Goal: Information Seeking & Learning: Learn about a topic

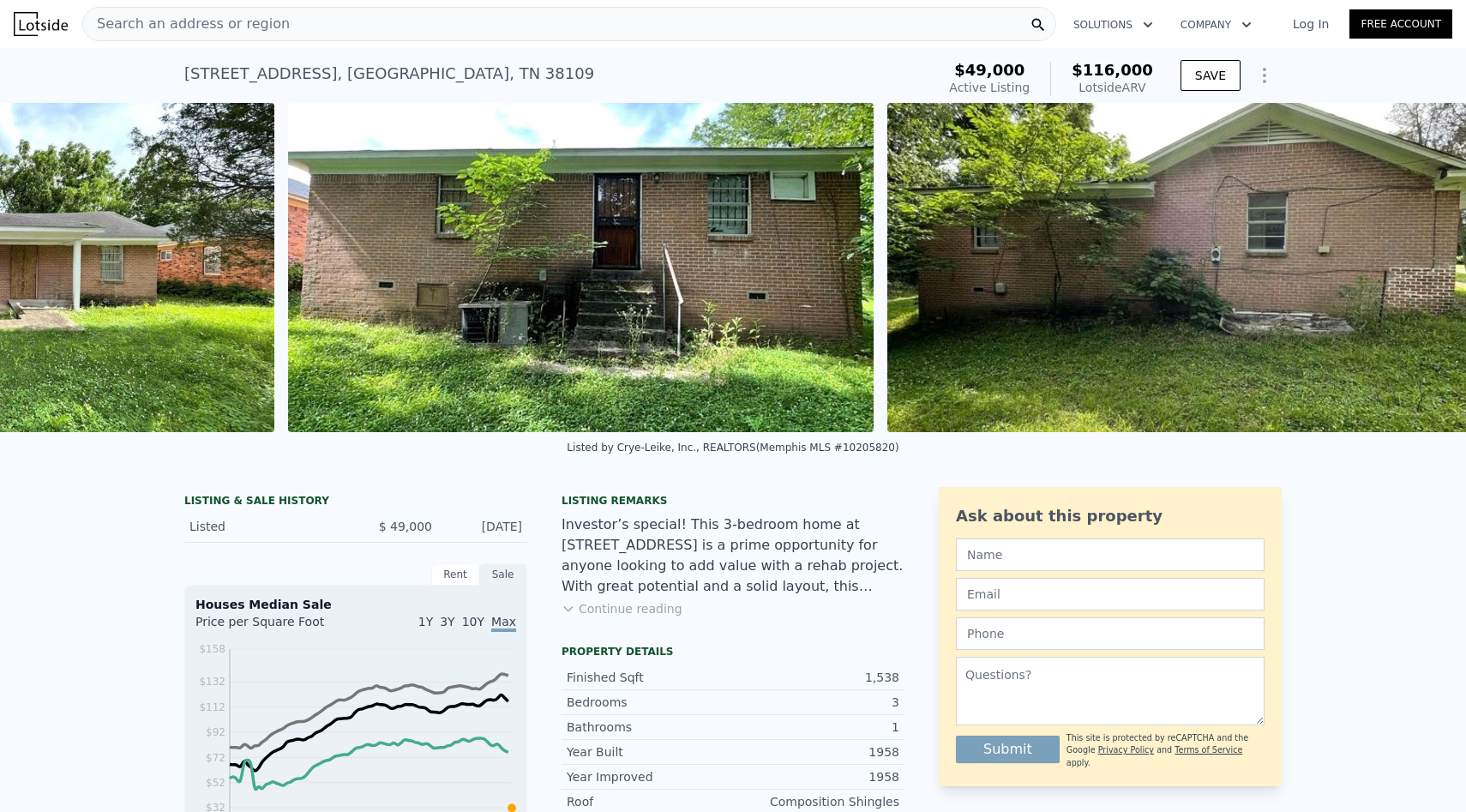
scroll to position [0, 1116]
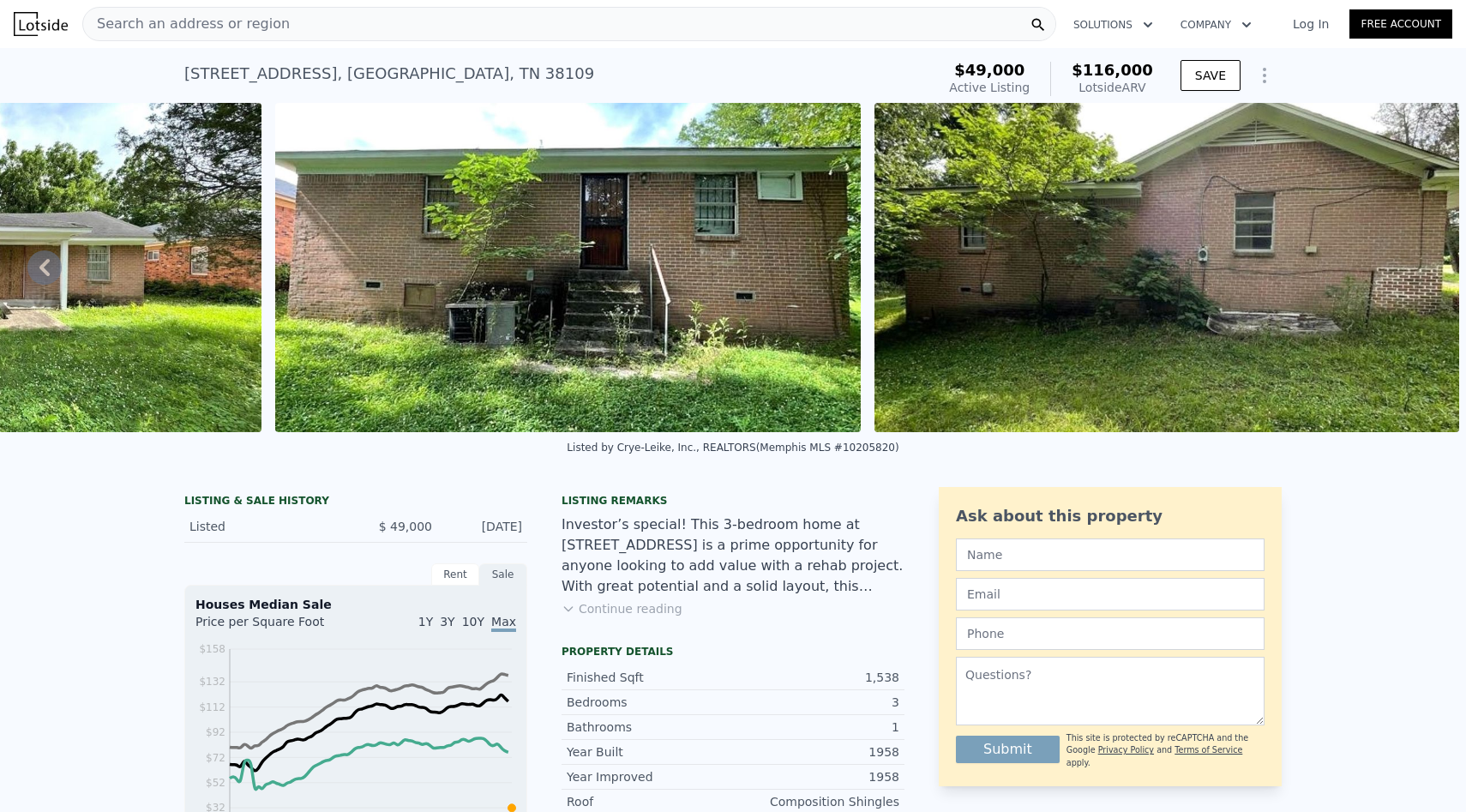
click at [548, 25] on div "Search an address or region" at bounding box center [569, 24] width 974 height 34
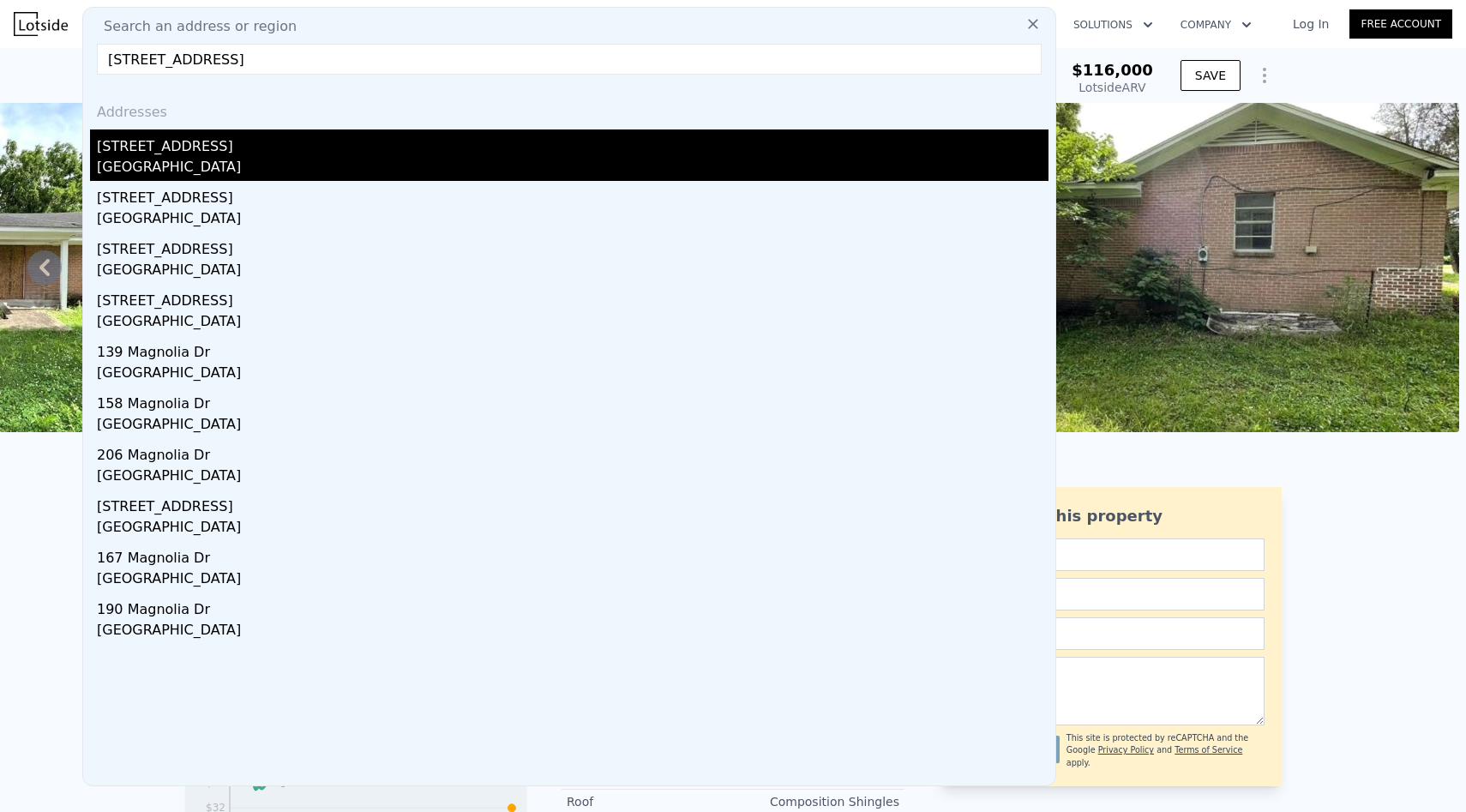
type input "198 Magnolia Dr, Memphis, TN 38117"
click at [328, 149] on div "198 Magnolia Dr" at bounding box center [573, 143] width 952 height 28
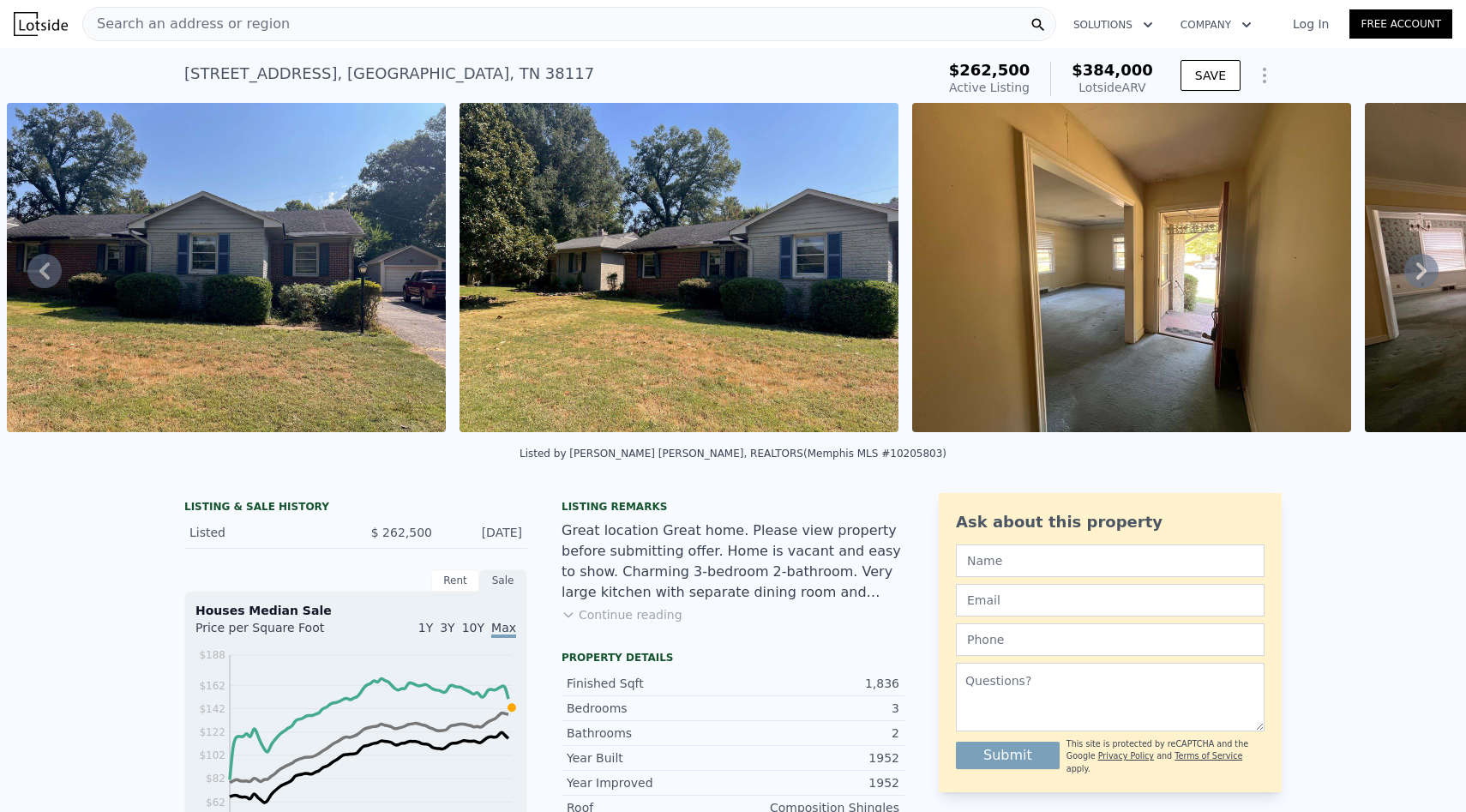
click at [364, 24] on div "Search an address or region" at bounding box center [569, 24] width 974 height 34
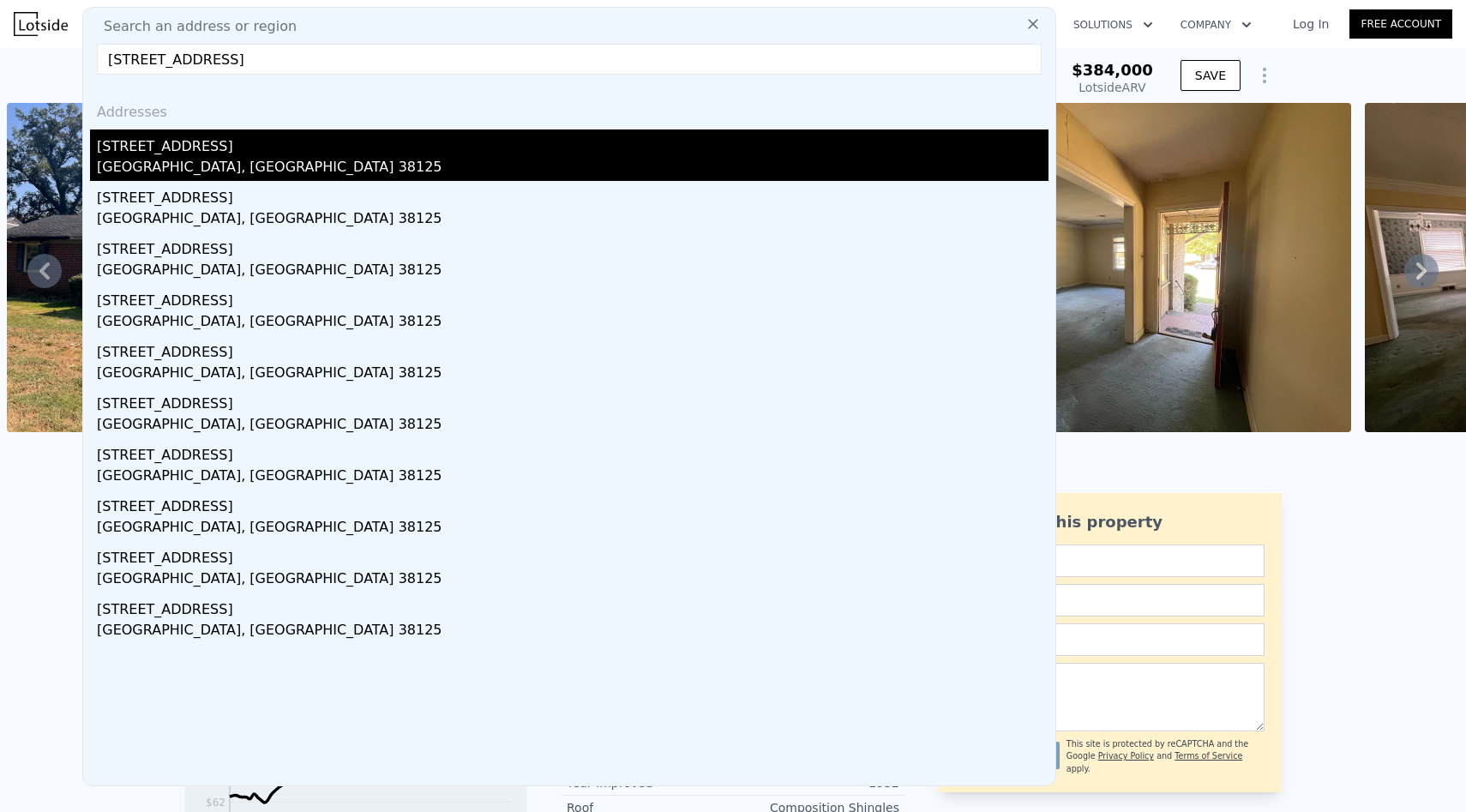
type input "4351 Spring Oak Cv, Memphis, TN 38125"
click at [245, 156] on div "[STREET_ADDRESS]" at bounding box center [573, 143] width 952 height 28
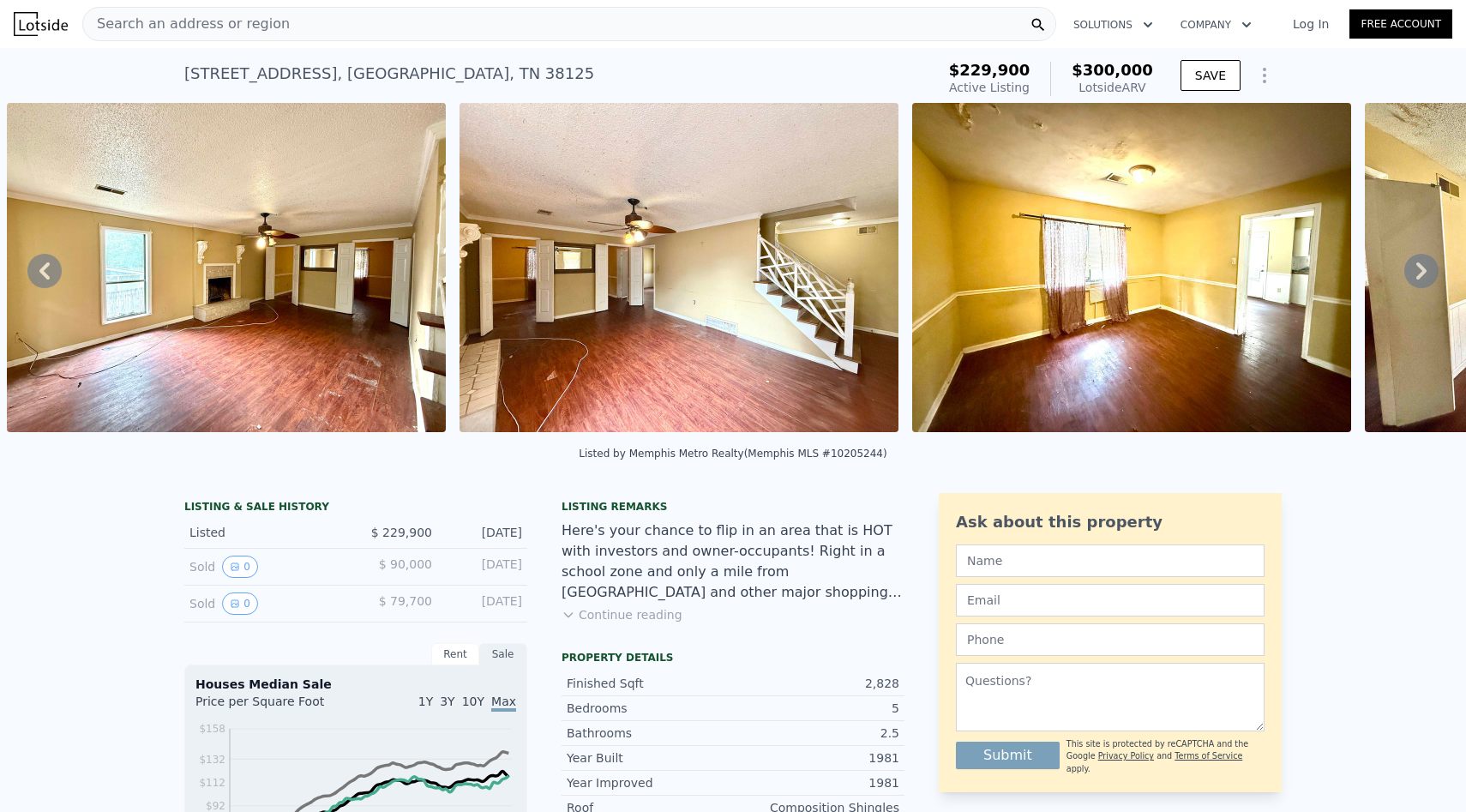
click at [582, 26] on div "Search an address or region" at bounding box center [569, 24] width 974 height 34
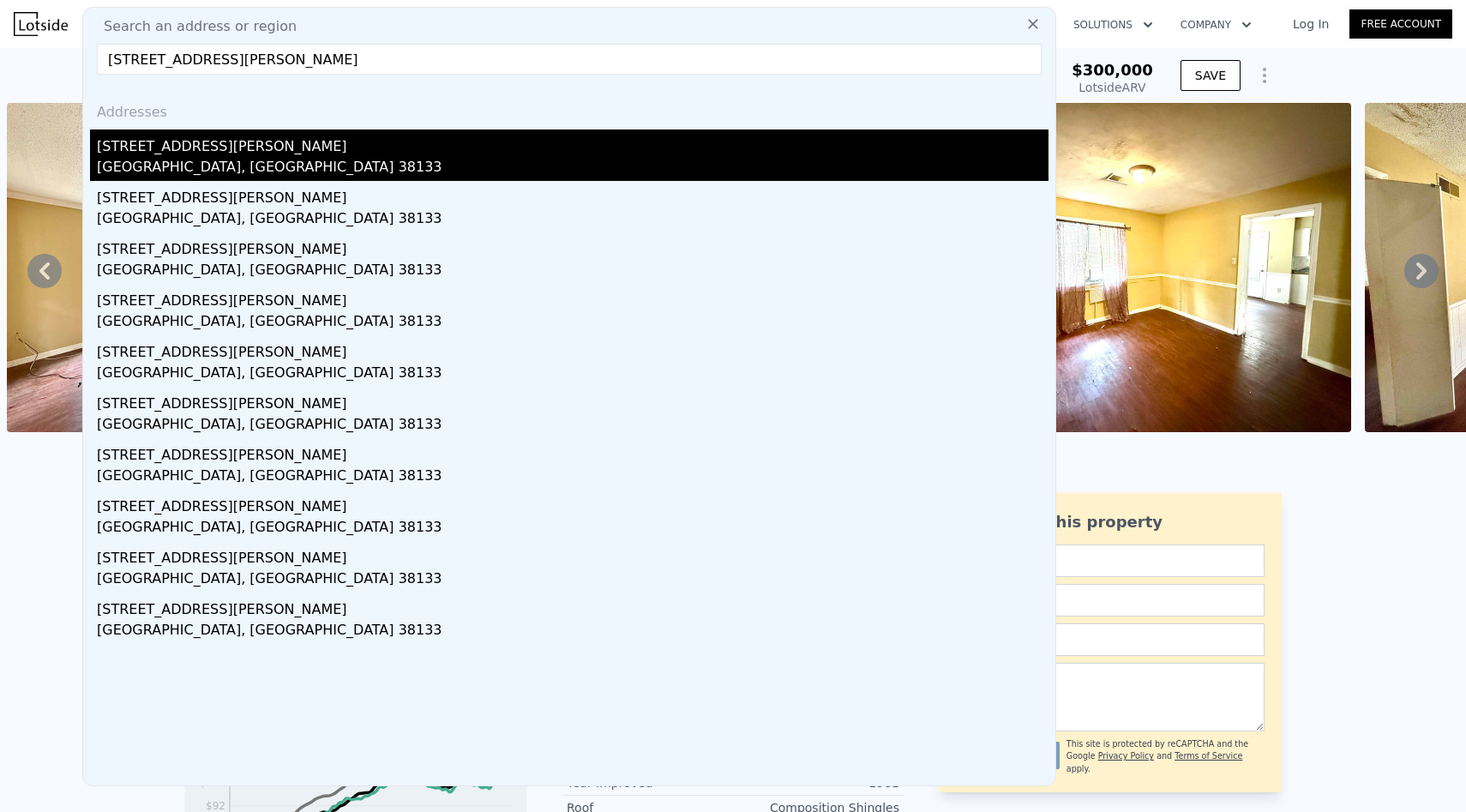
type input "7723 Reese Rd, Memphis, TN 38133"
click at [536, 140] on div "[STREET_ADDRESS][PERSON_NAME]" at bounding box center [573, 143] width 952 height 28
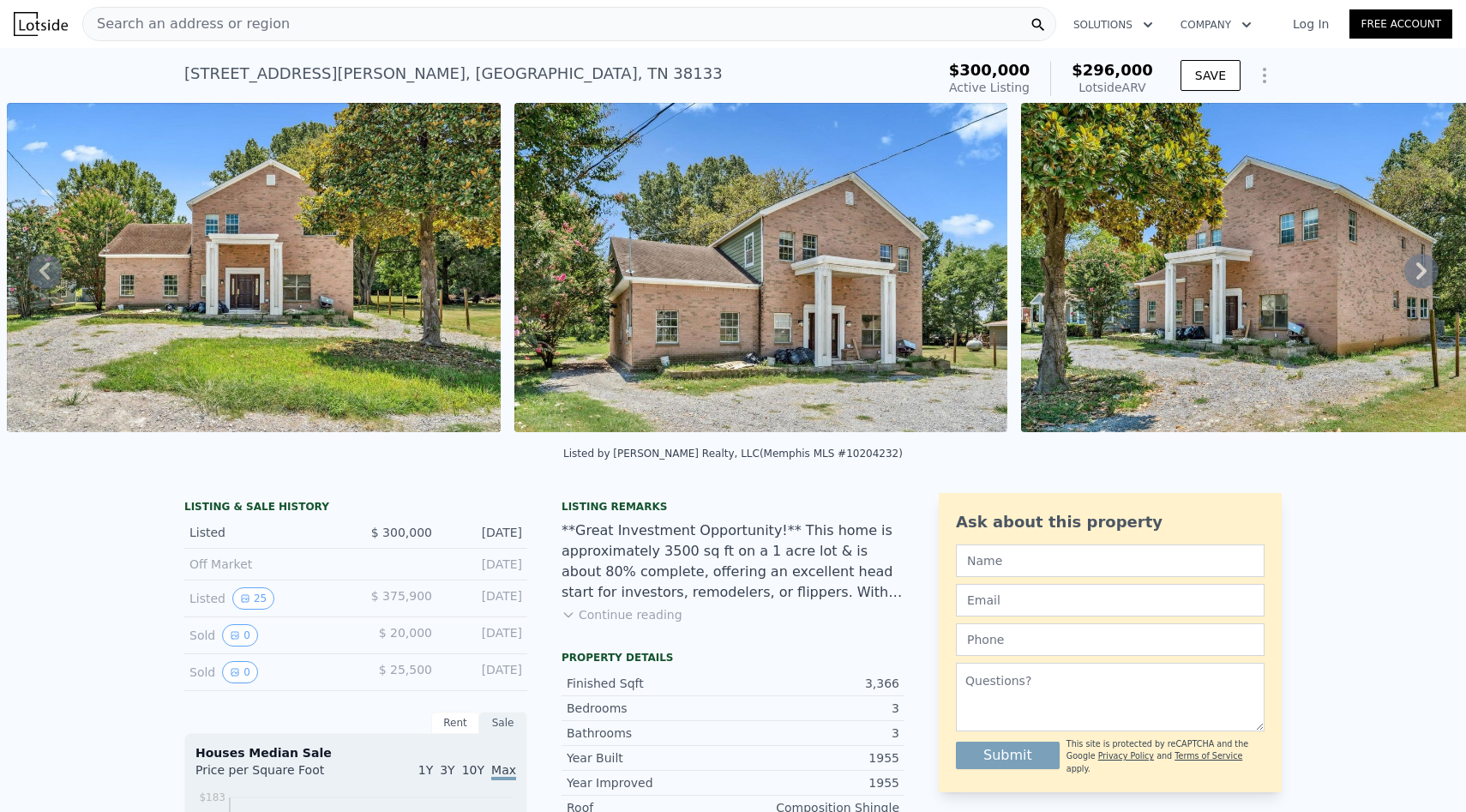
click at [604, 618] on button "Continue reading" at bounding box center [621, 614] width 121 height 17
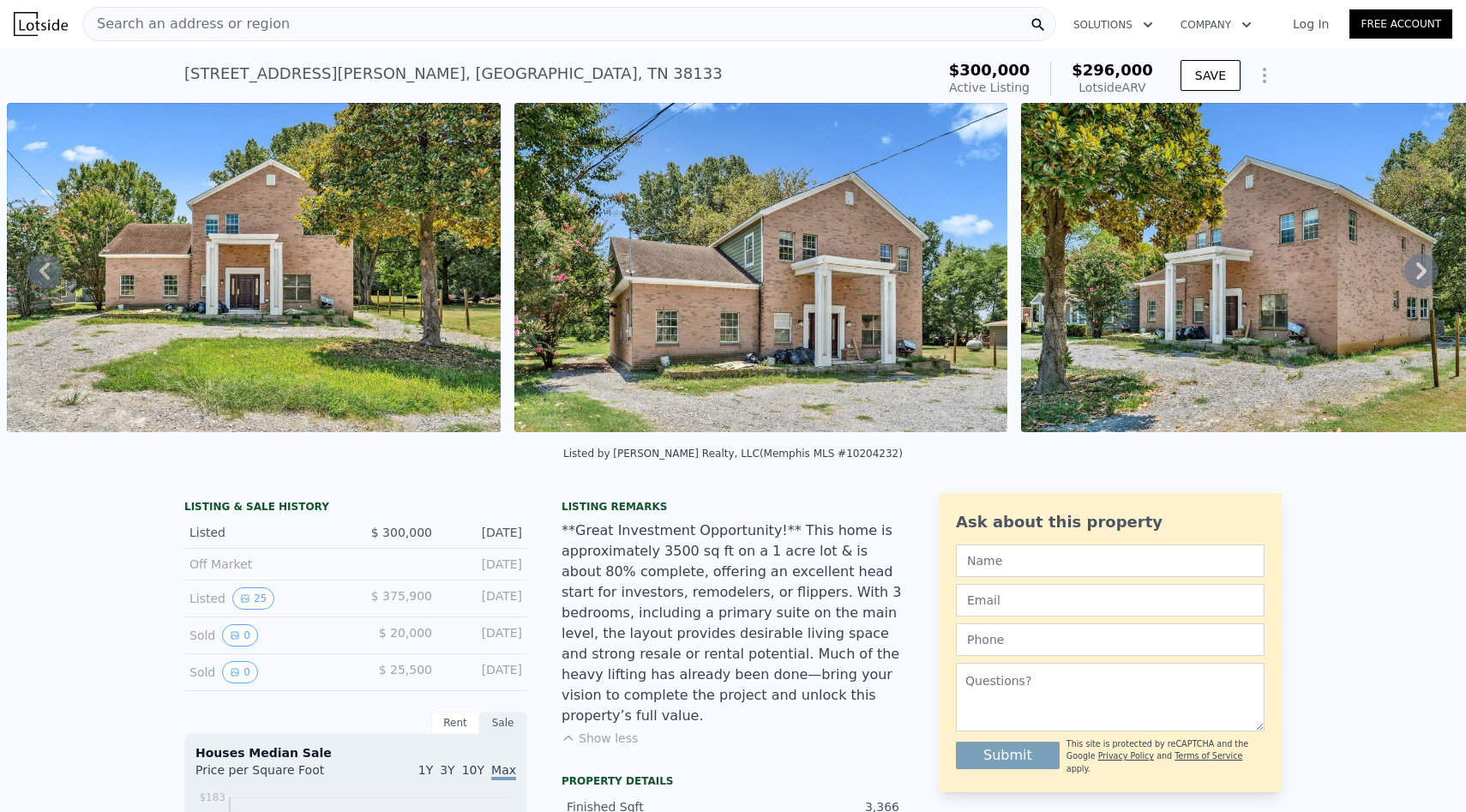
click at [446, 22] on div "Search an address or region" at bounding box center [569, 24] width 974 height 34
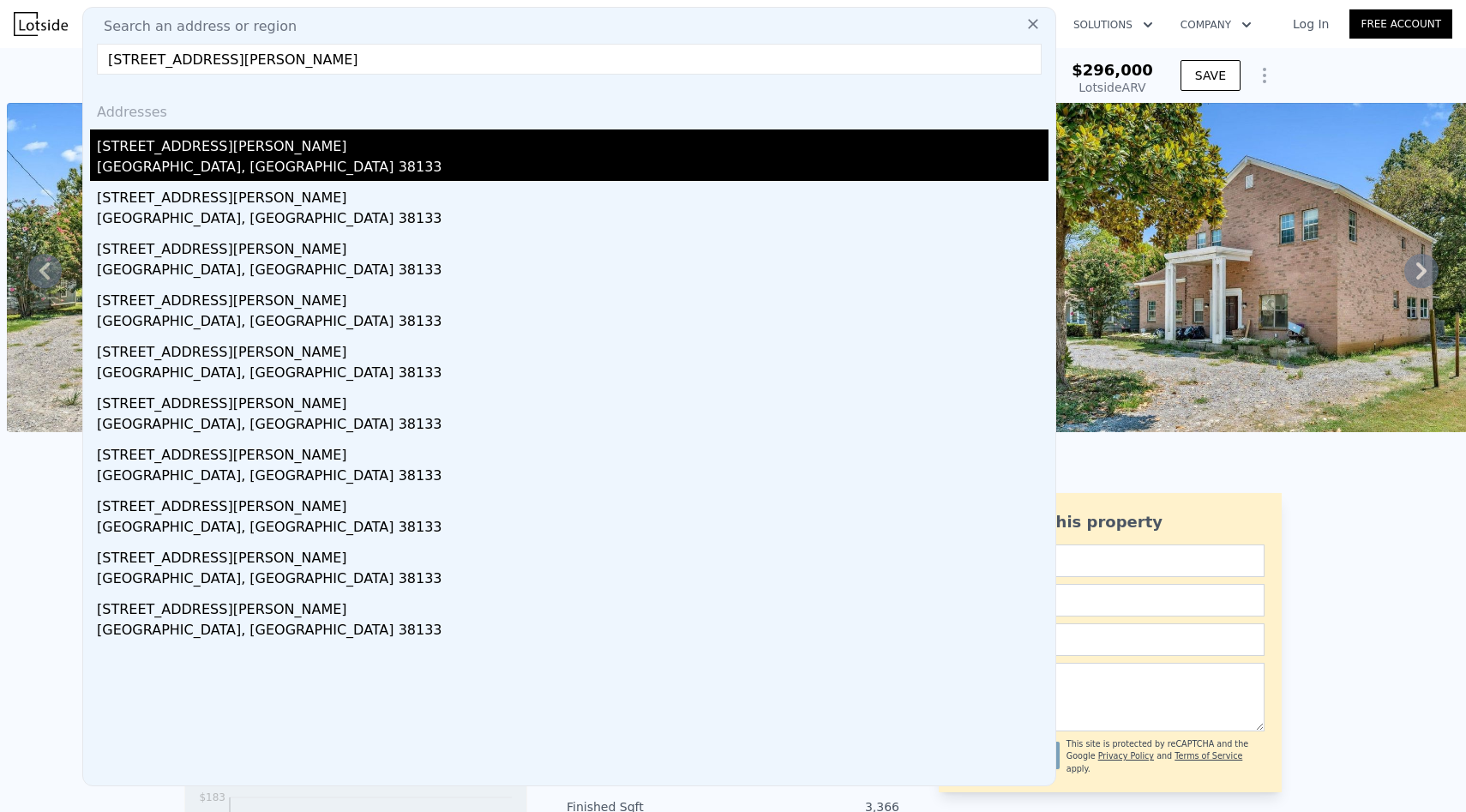
type input "7723 Reese Rd, Memphis, TN 38133"
click at [282, 139] on div "[STREET_ADDRESS][PERSON_NAME]" at bounding box center [573, 143] width 952 height 28
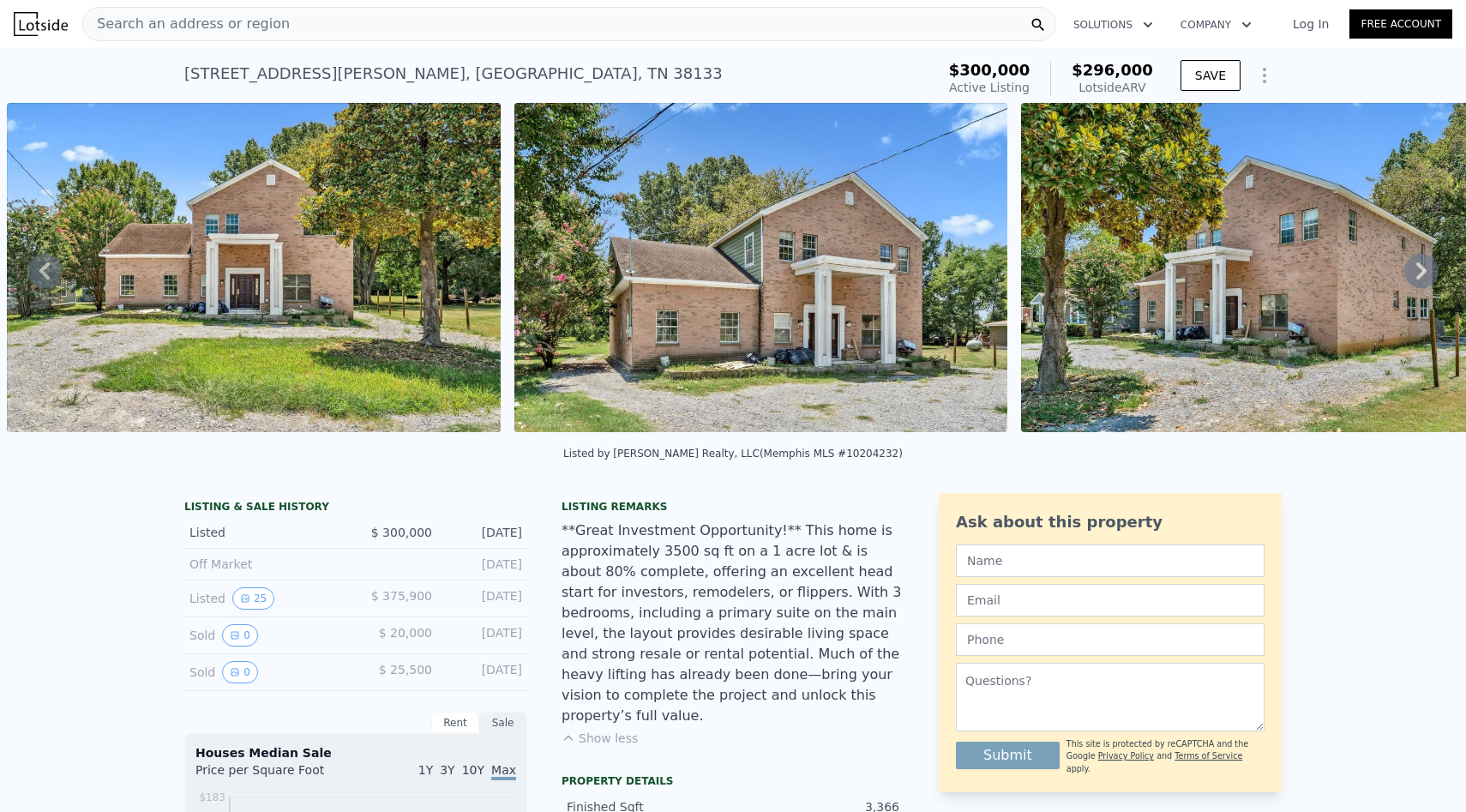
click at [730, 24] on div "Search an address or region" at bounding box center [569, 24] width 974 height 34
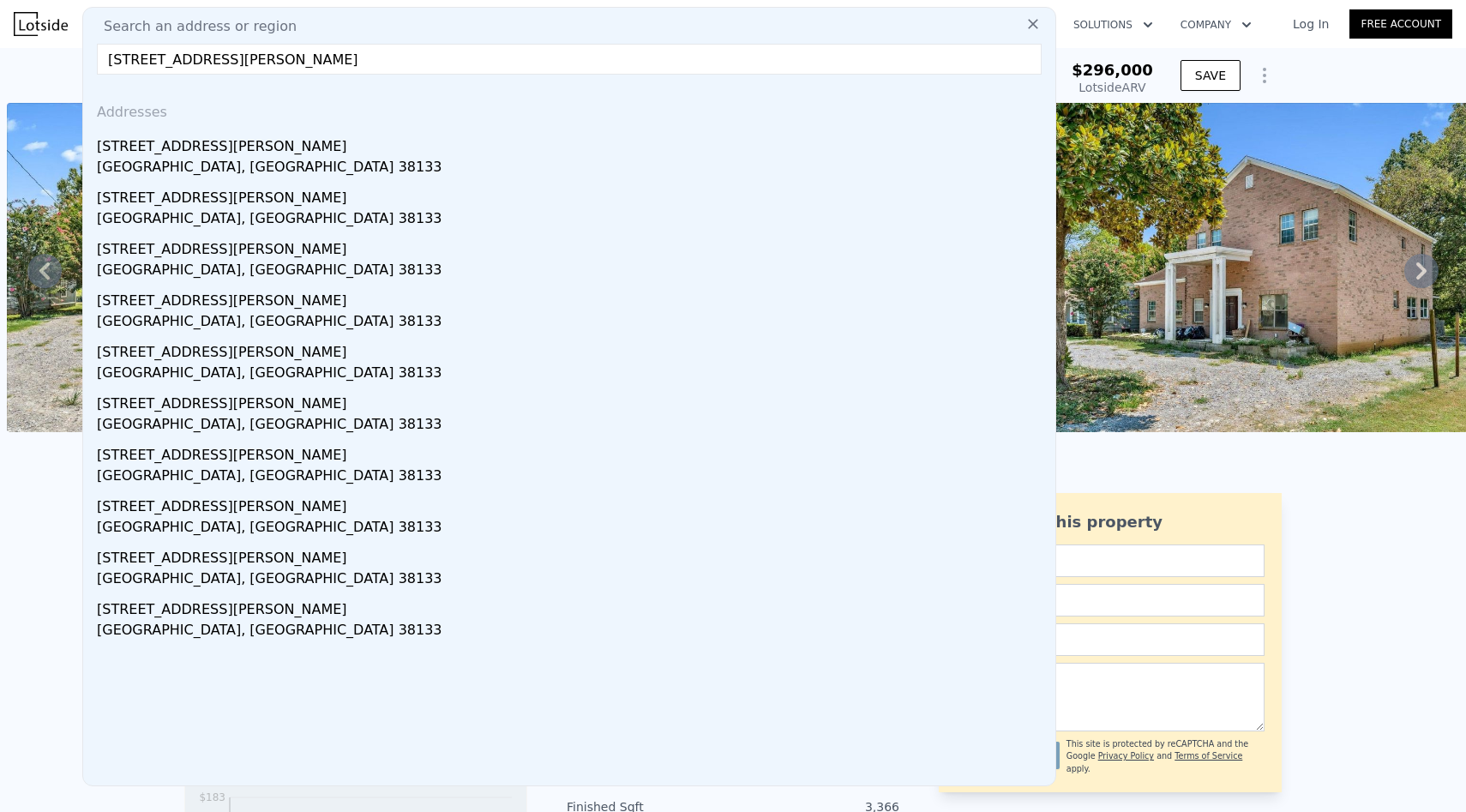
click at [566, 64] on input "7723 Reese Rd, Memphis, TN 38133" at bounding box center [570, 59] width 945 height 31
paste input "529 Deerskin Dr, Memphis, TN 38109"
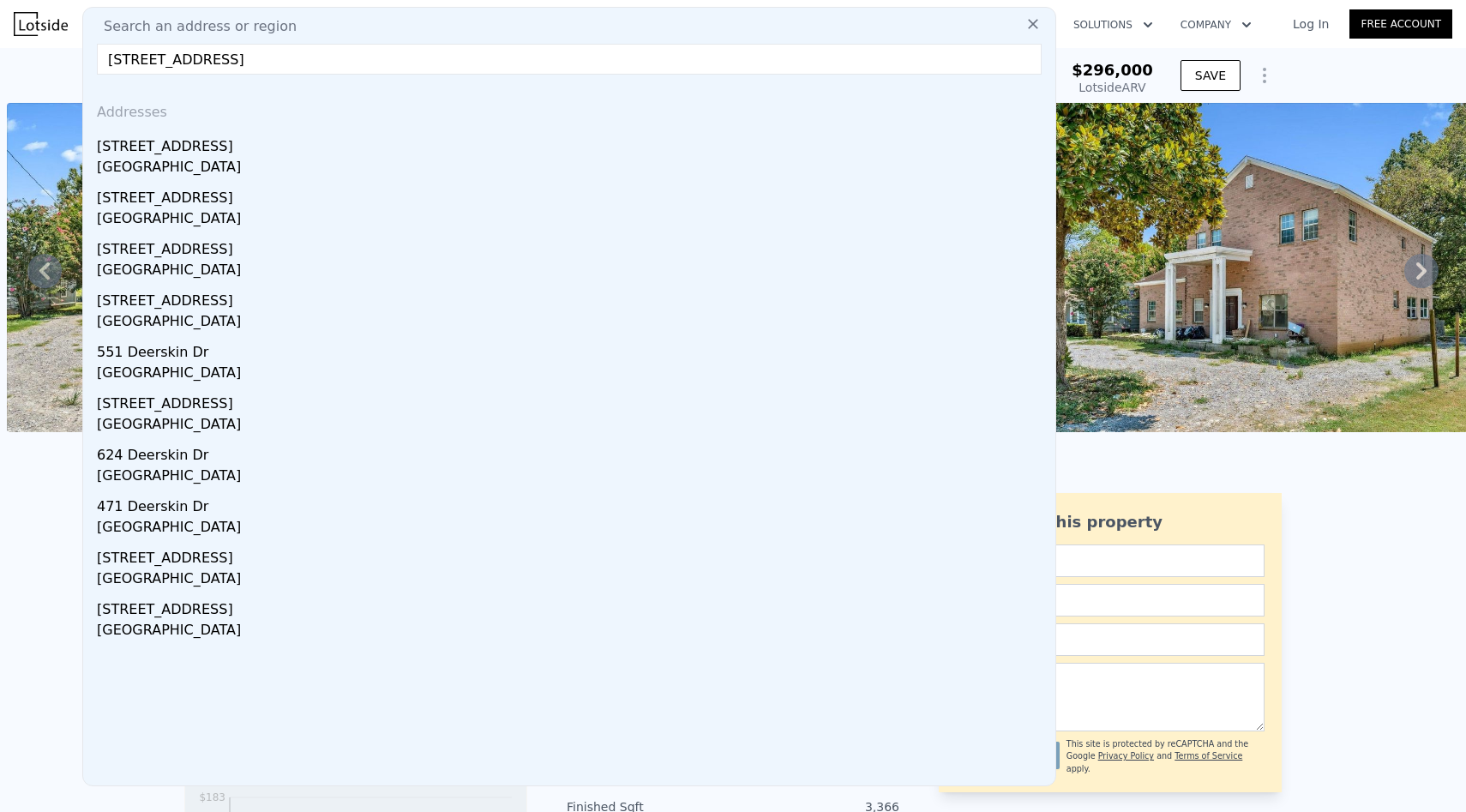
type input "529 Deerskin Dr, Memphis, TN 38109"
click at [510, 141] on div "[STREET_ADDRESS]" at bounding box center [573, 143] width 952 height 28
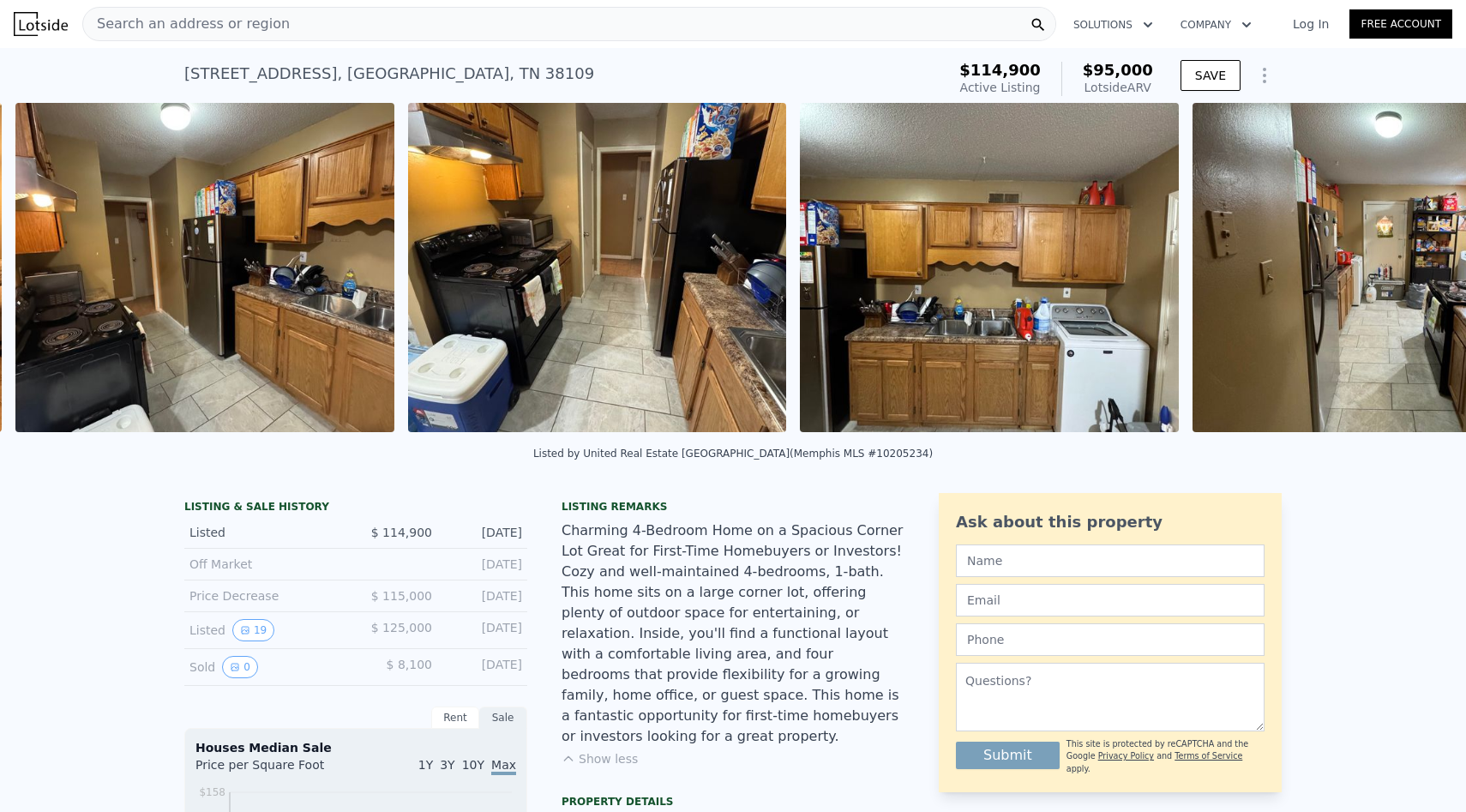
scroll to position [0, 5739]
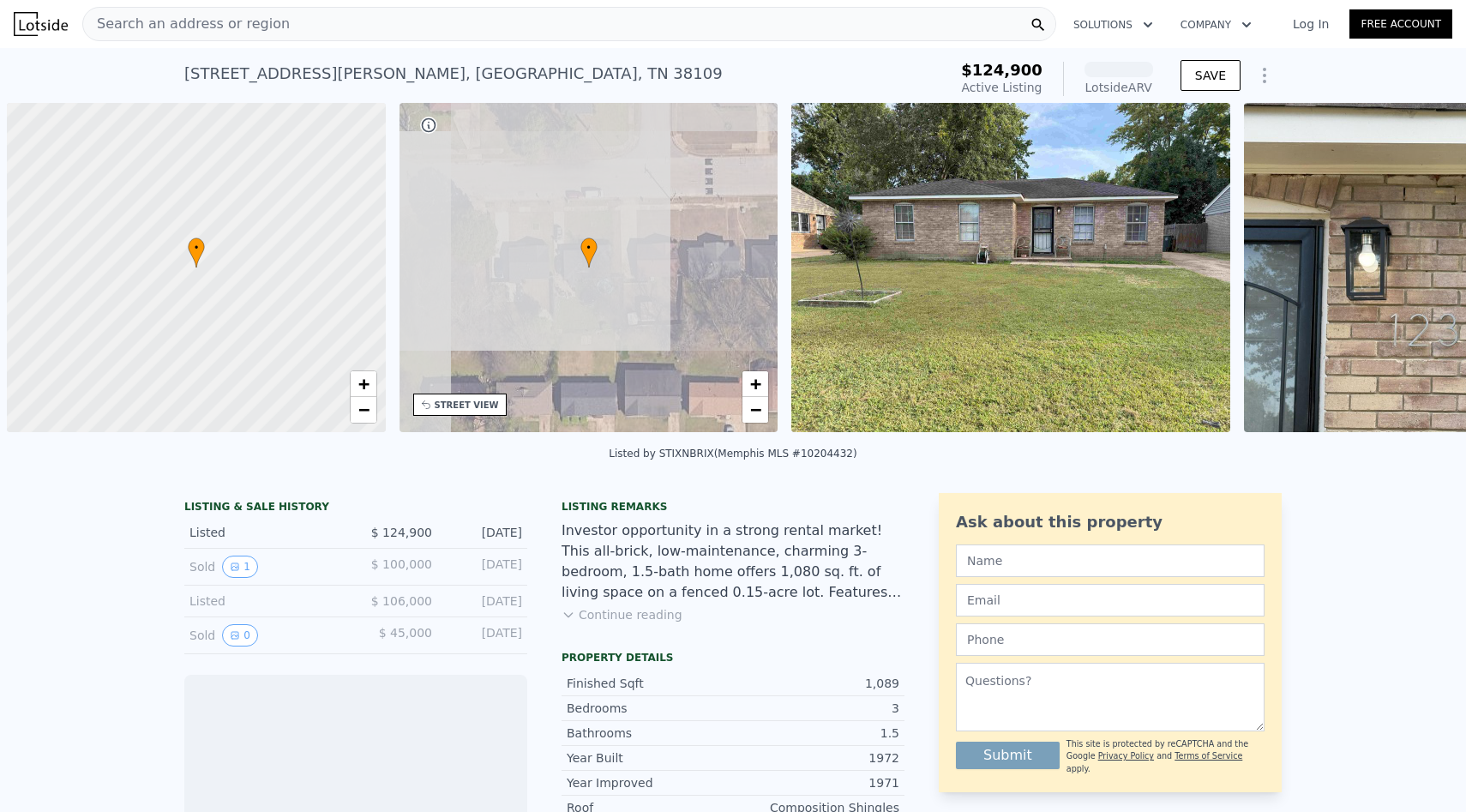
scroll to position [0, 7]
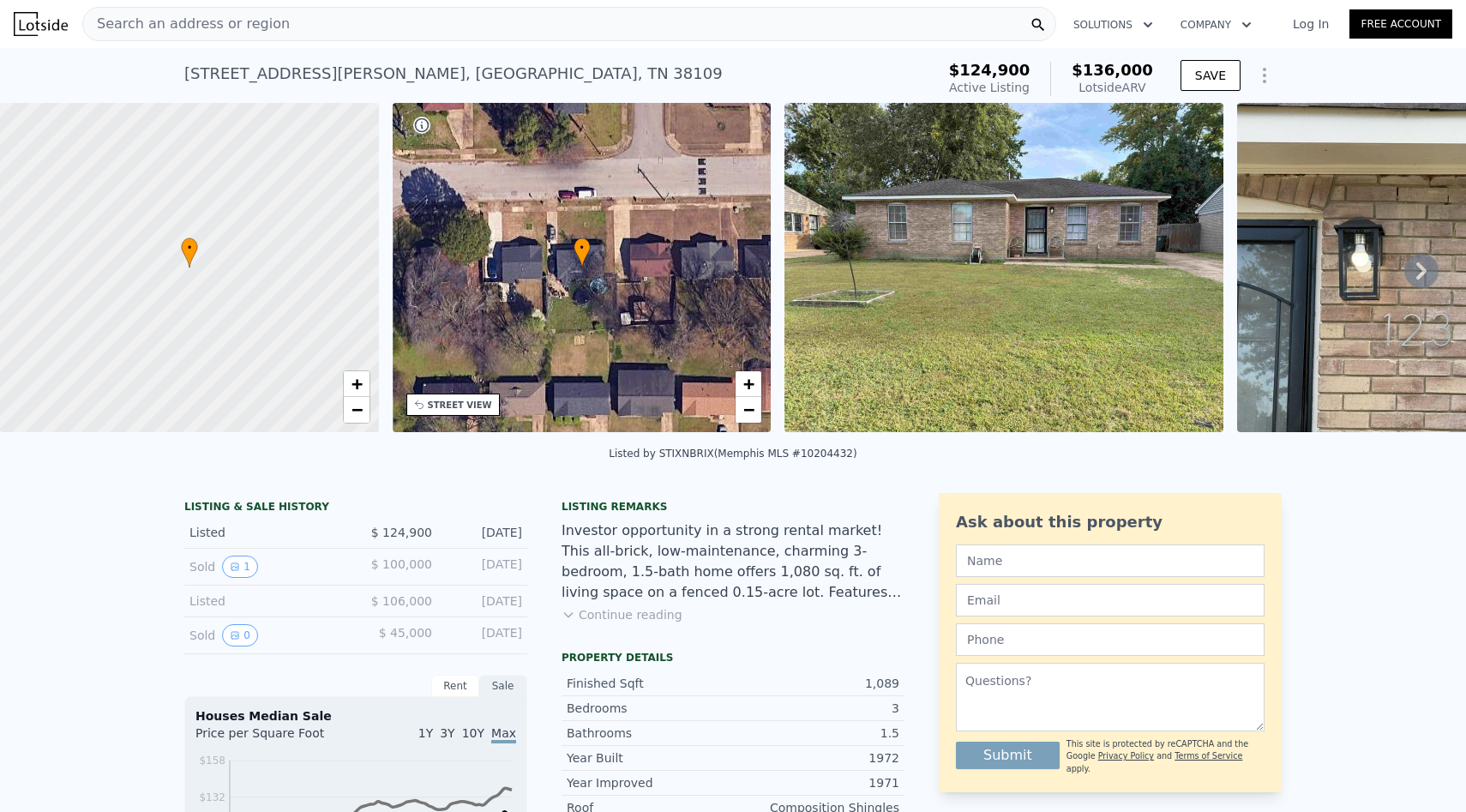
click at [618, 617] on button "Continue reading" at bounding box center [621, 614] width 121 height 17
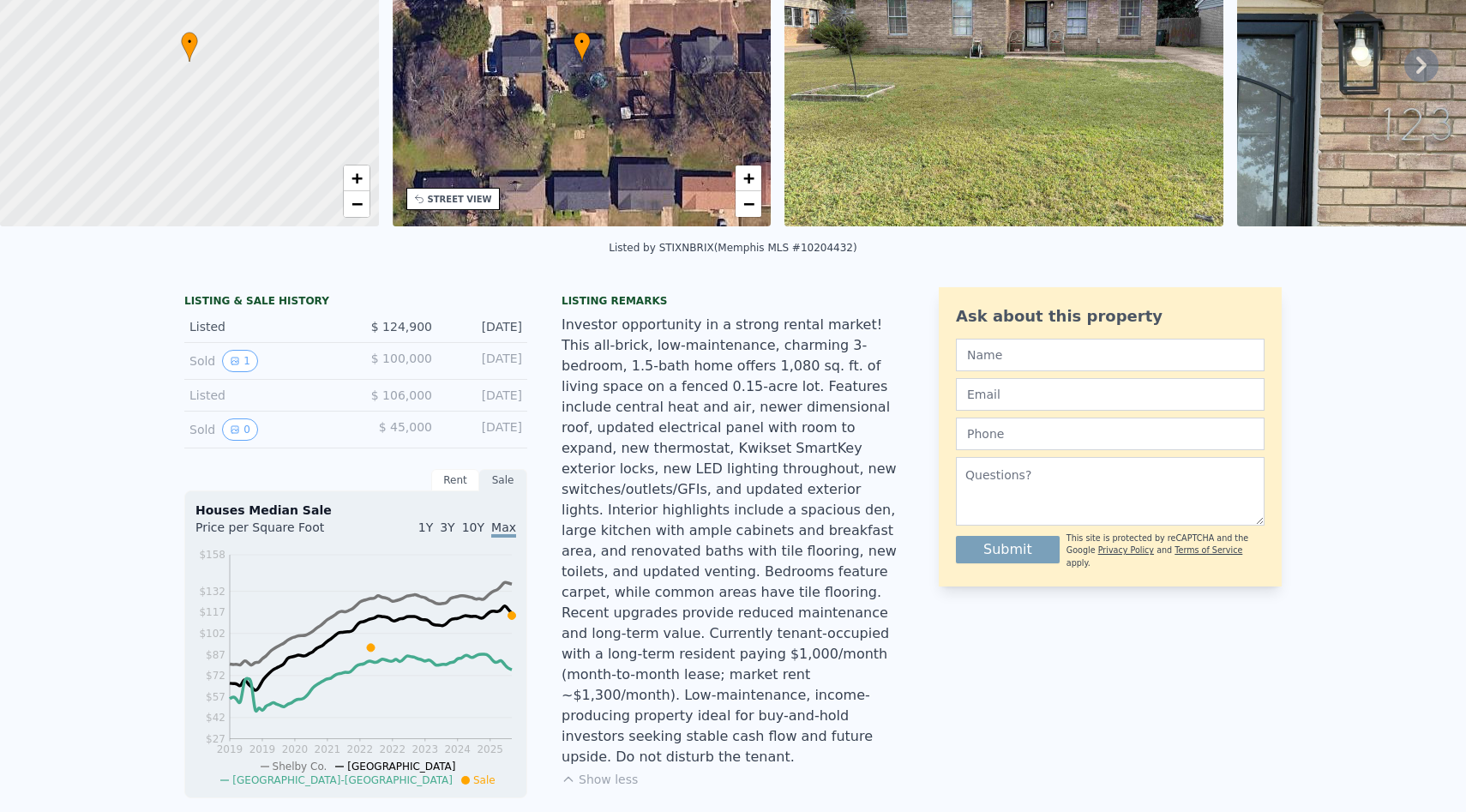
scroll to position [0, 0]
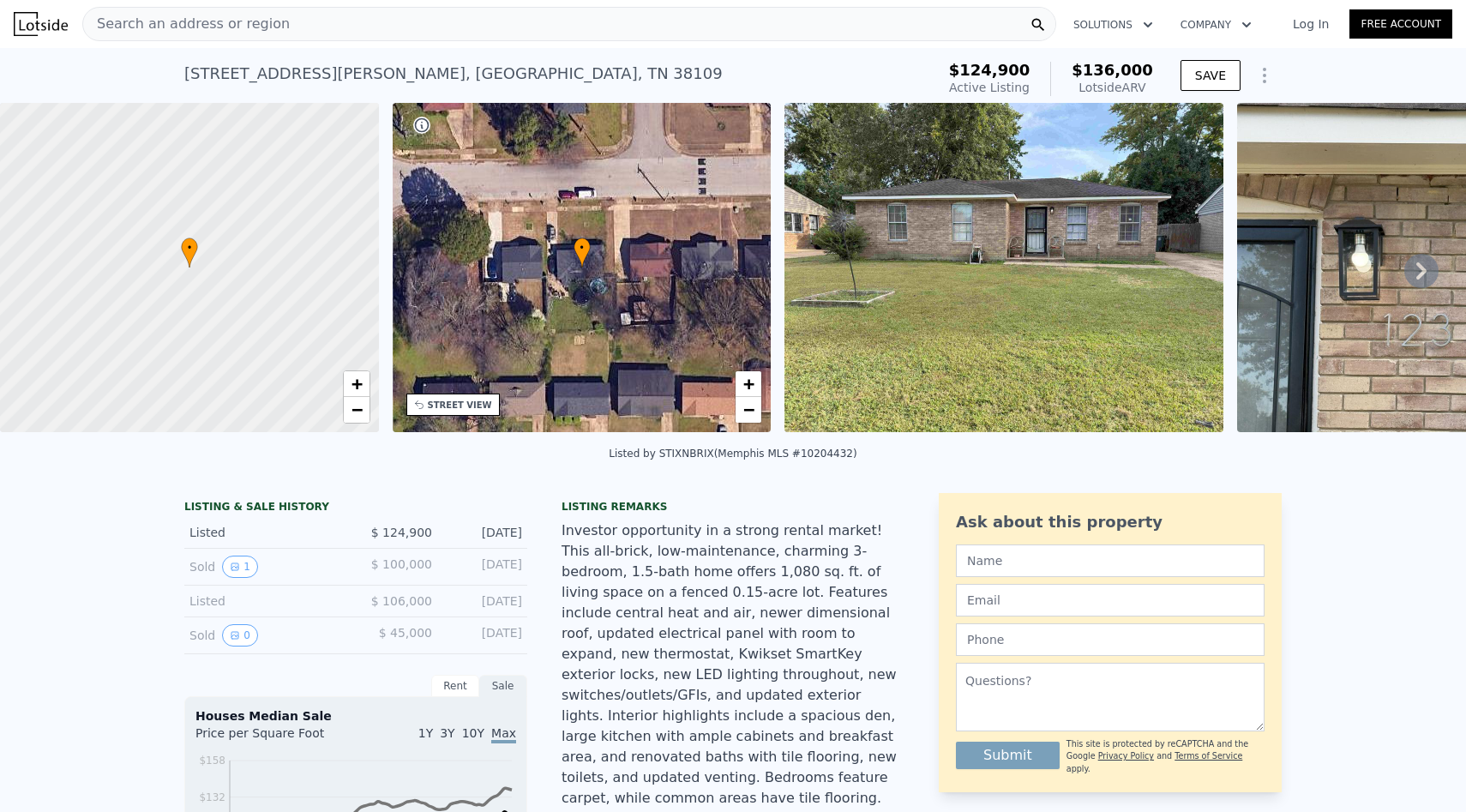
click at [366, 11] on div "Search an address or region" at bounding box center [569, 24] width 974 height 34
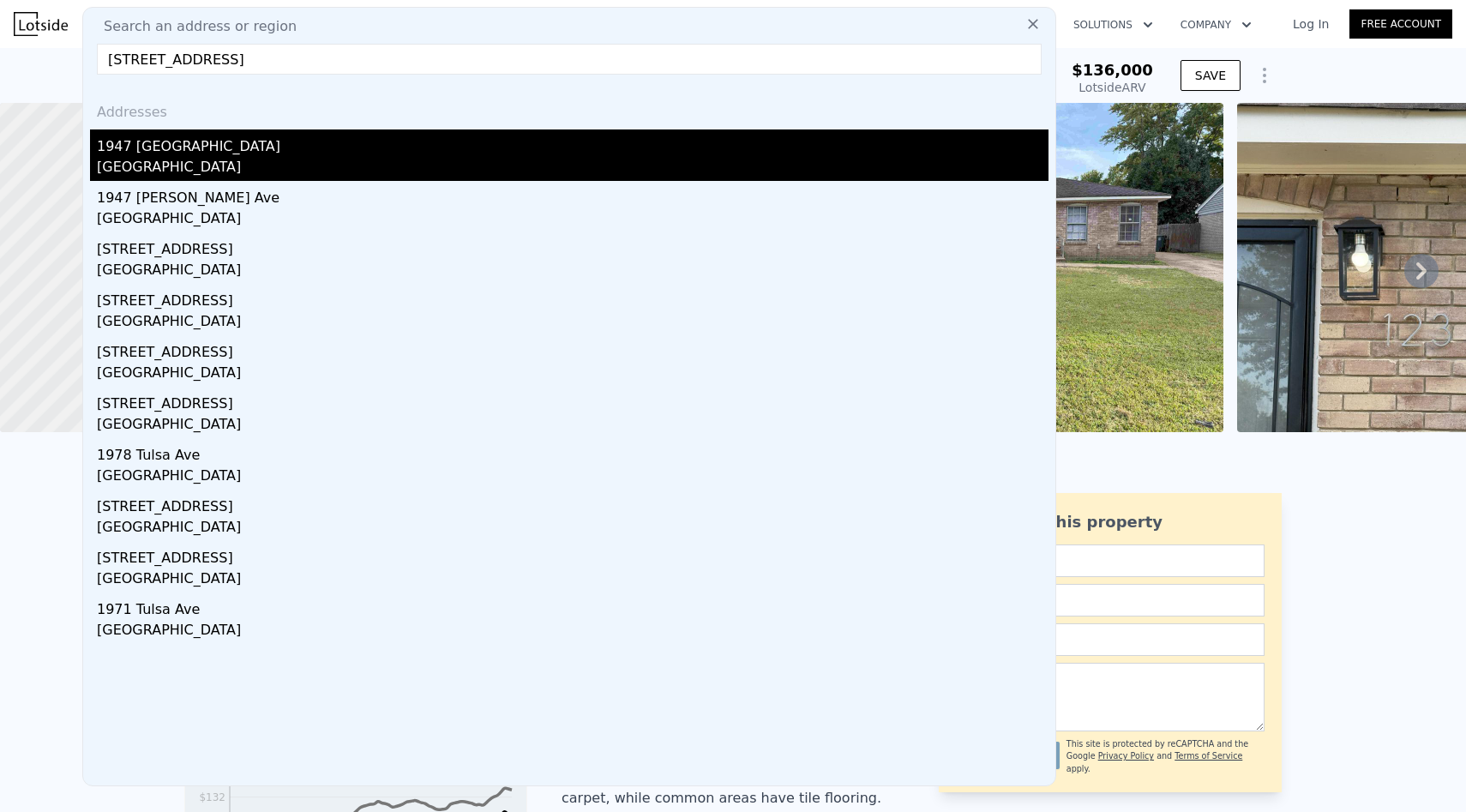
type input "[STREET_ADDRESS]"
click at [253, 151] on div "1947 [GEOGRAPHIC_DATA]" at bounding box center [573, 143] width 952 height 28
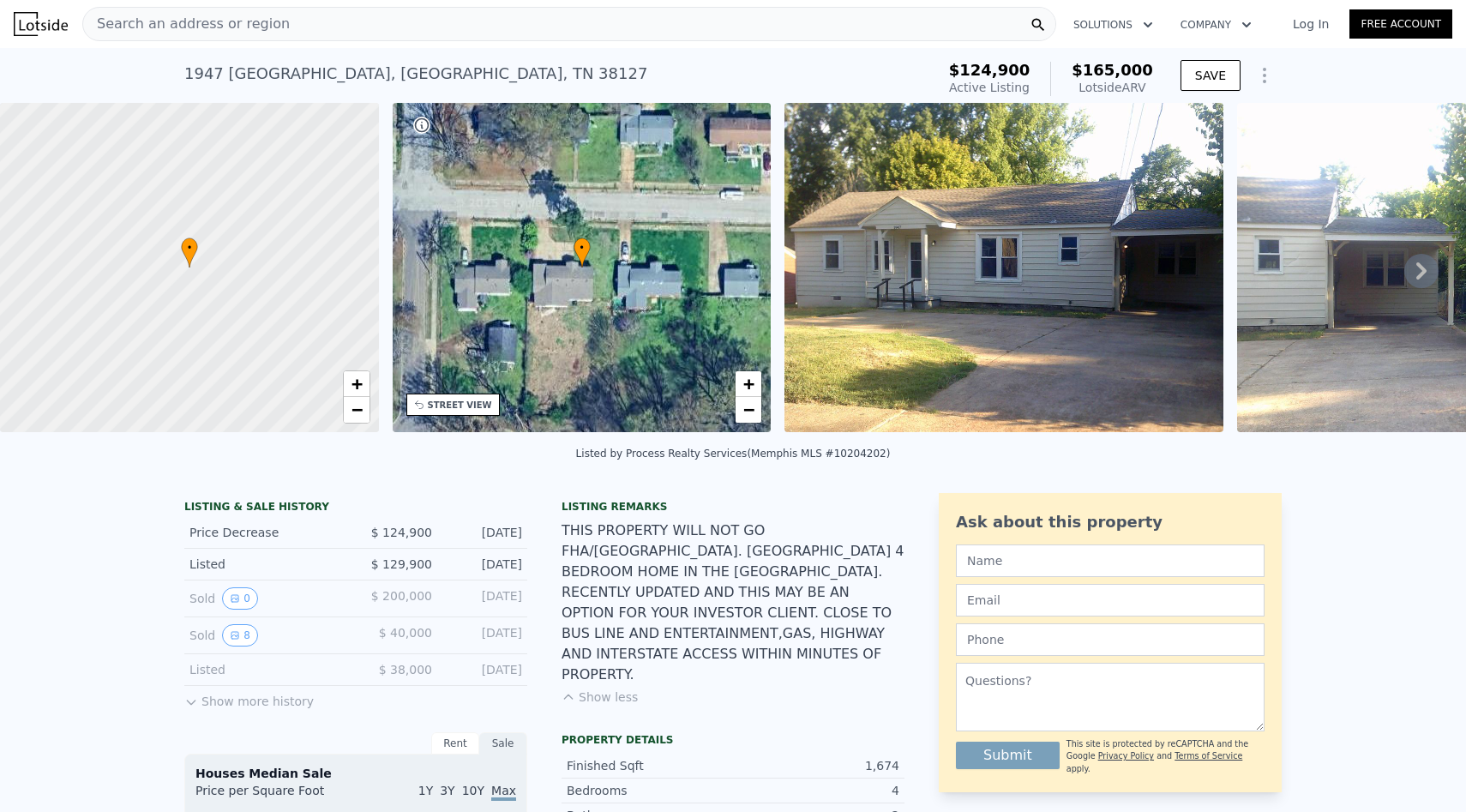
click at [385, 25] on div "Search an address or region" at bounding box center [569, 24] width 974 height 34
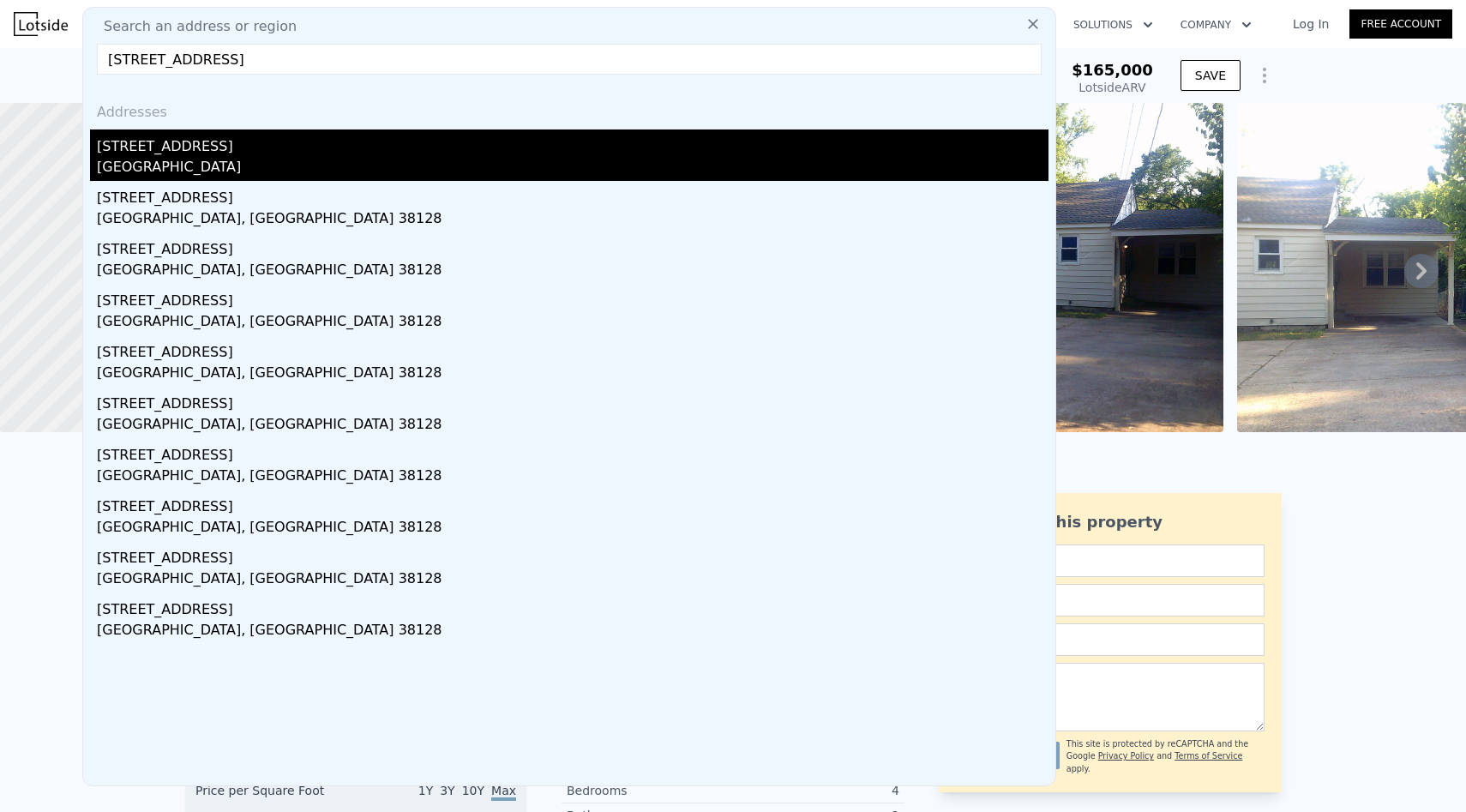
type input "[STREET_ADDRESS]"
click at [317, 150] on div "[STREET_ADDRESS]" at bounding box center [573, 143] width 952 height 28
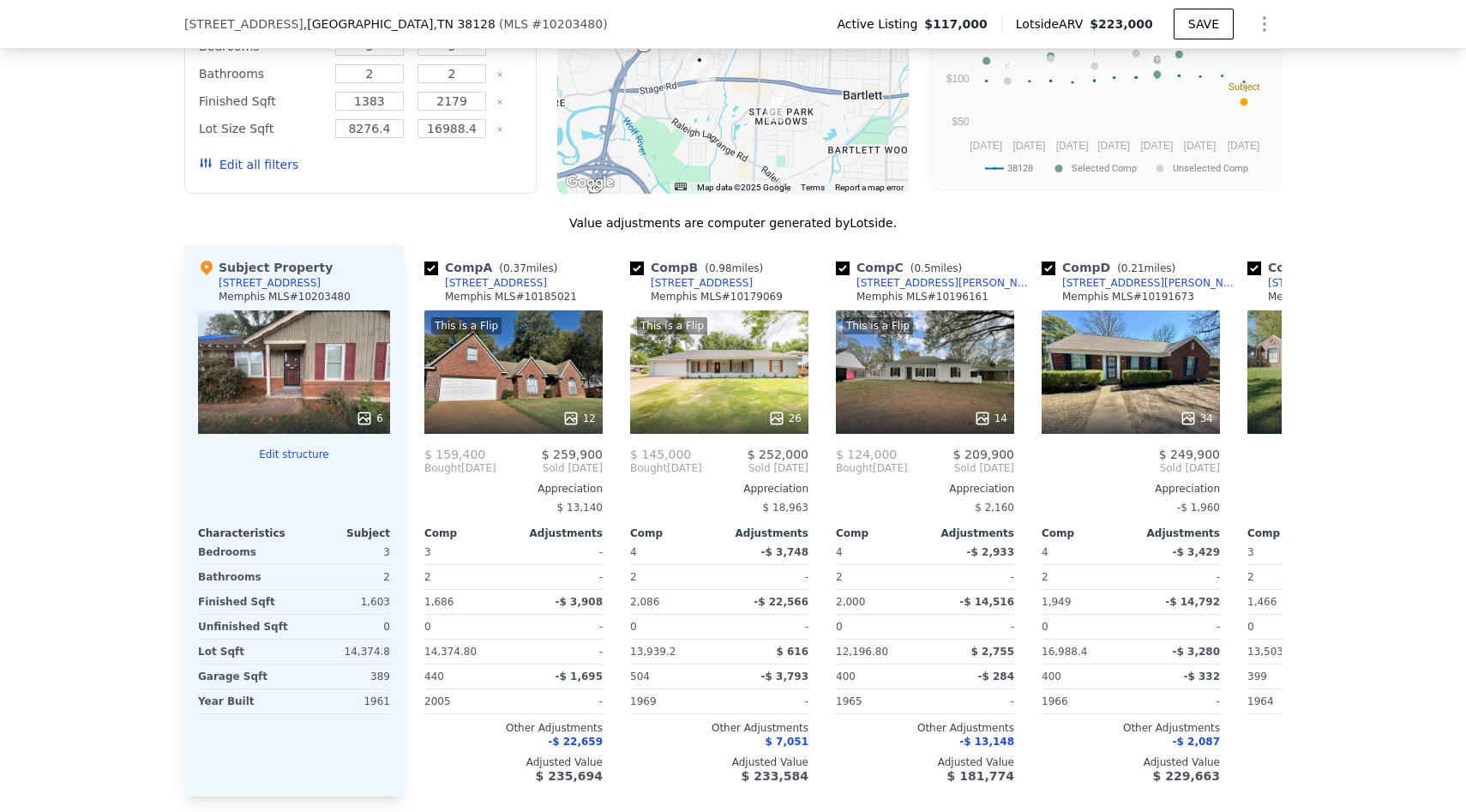
scroll to position [1665, 0]
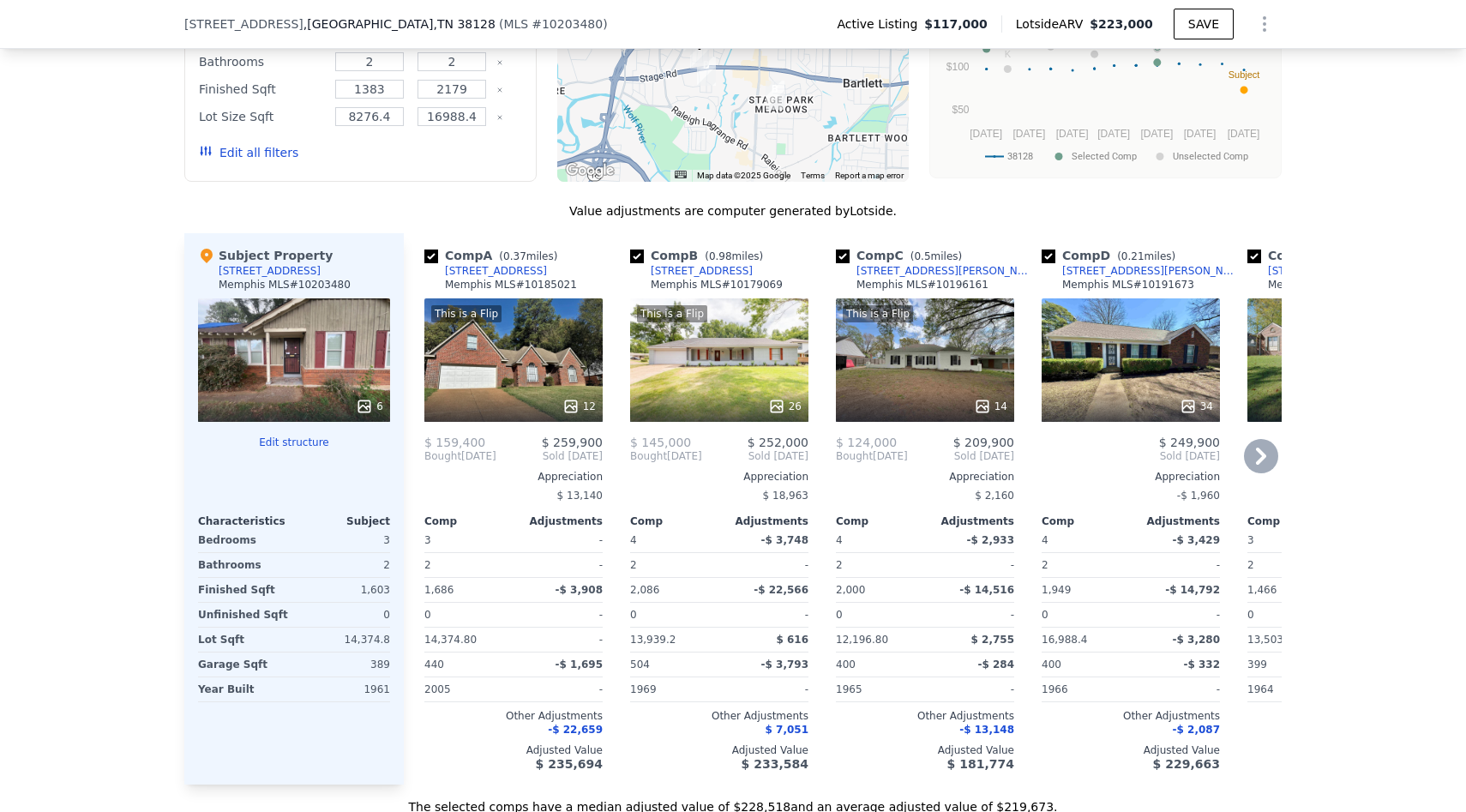
click at [576, 409] on icon at bounding box center [571, 406] width 17 height 17
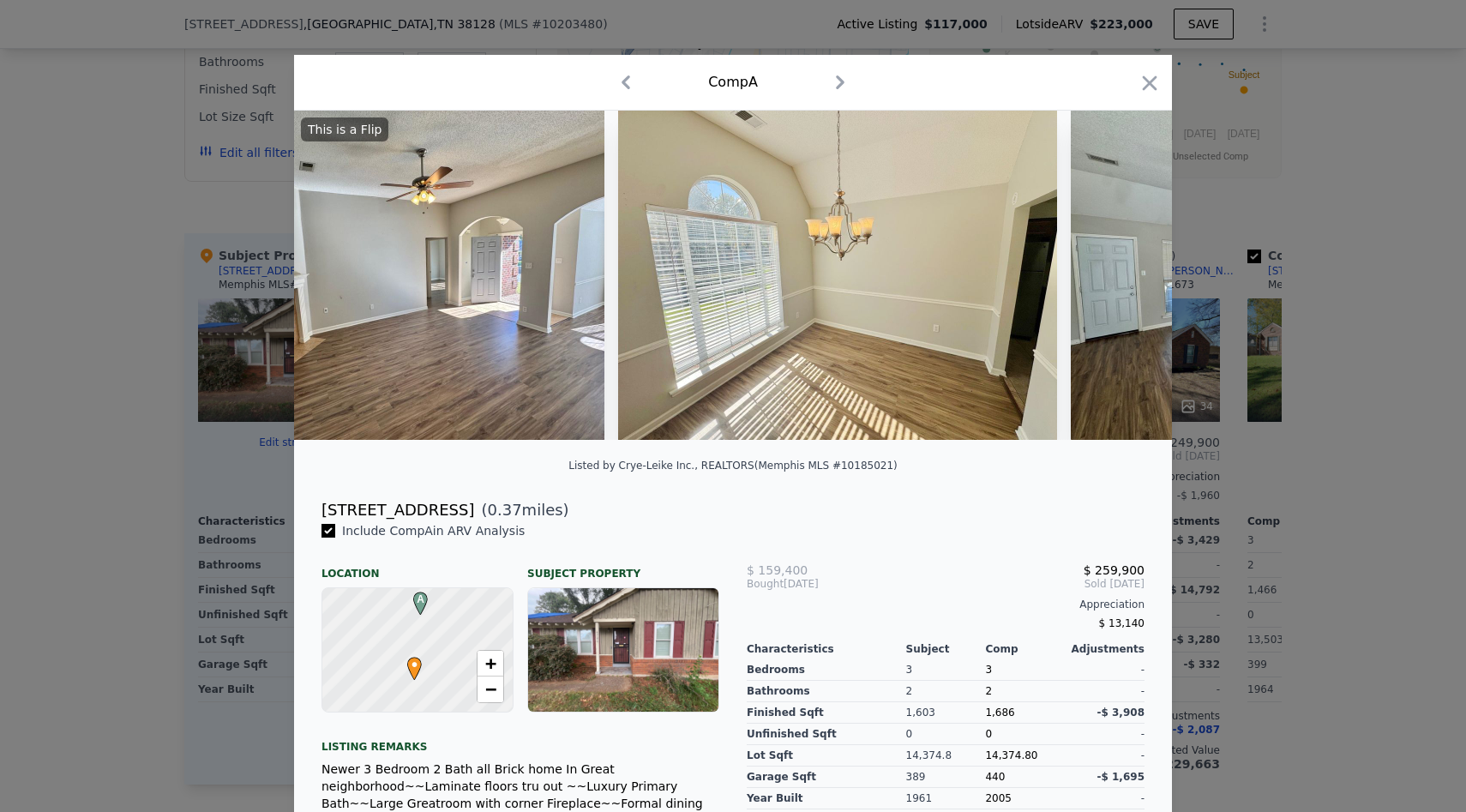
scroll to position [0, 1490]
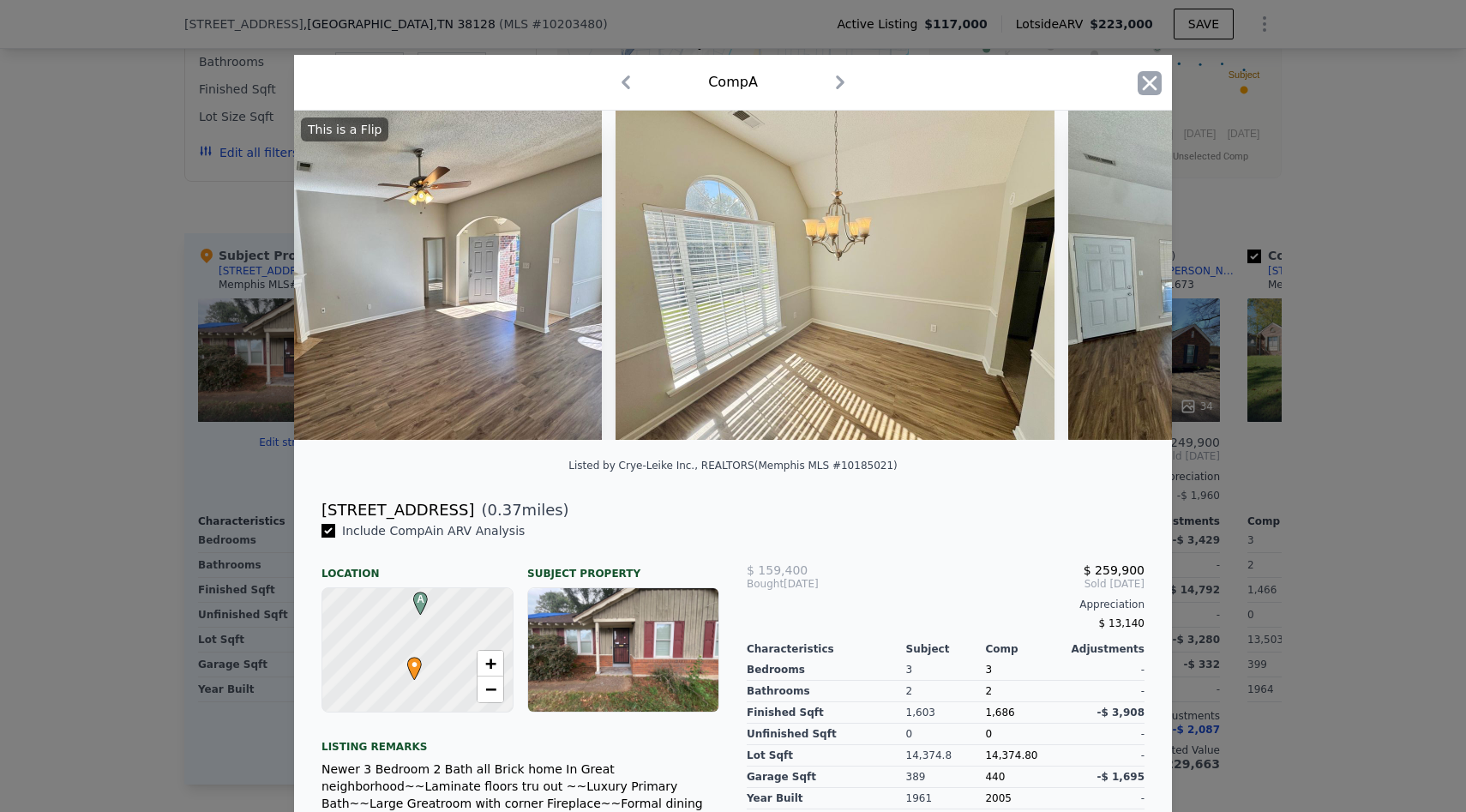
click at [1154, 79] on icon "button" at bounding box center [1150, 82] width 14 height 14
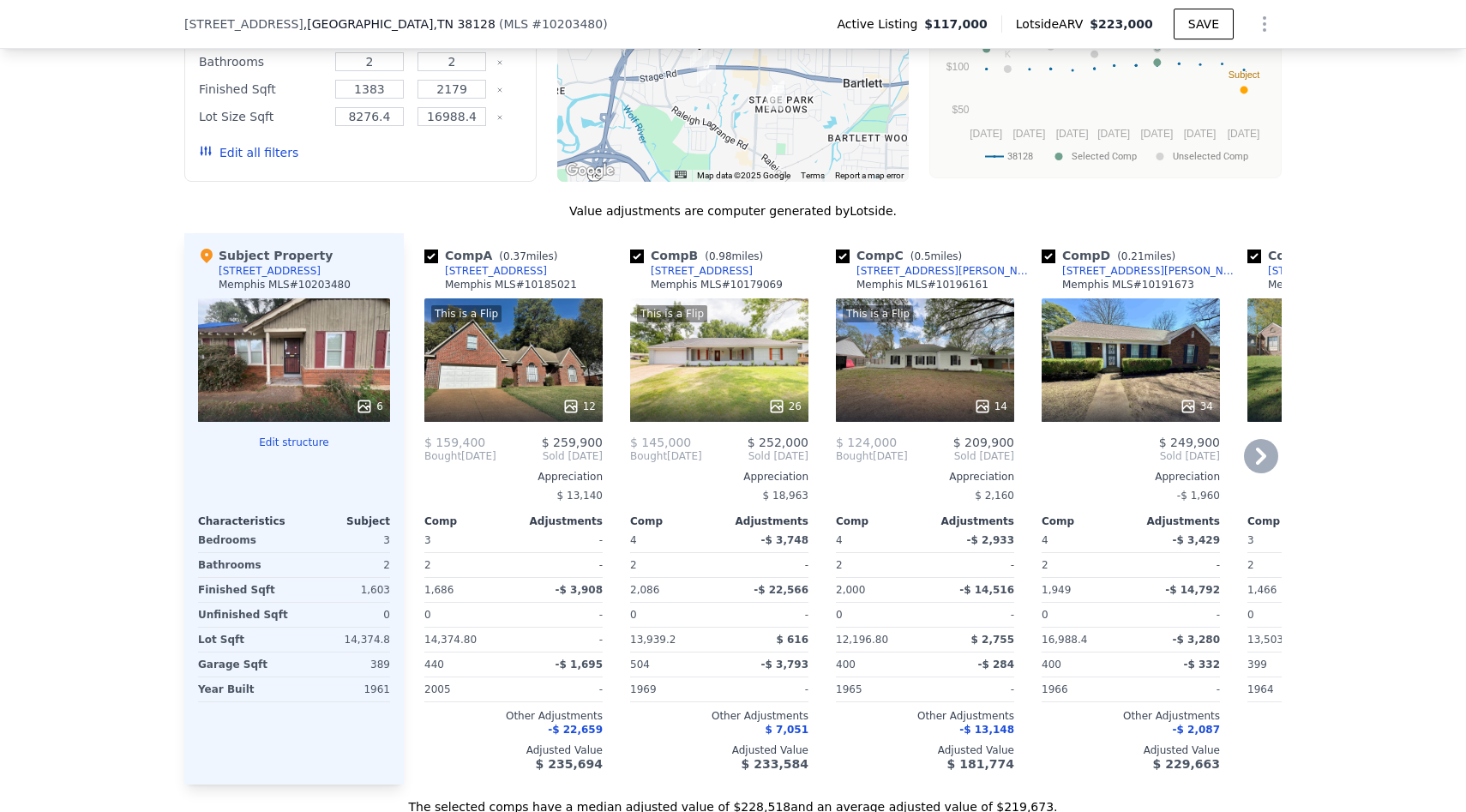
click at [741, 420] on div at bounding box center [719, 406] width 178 height 31
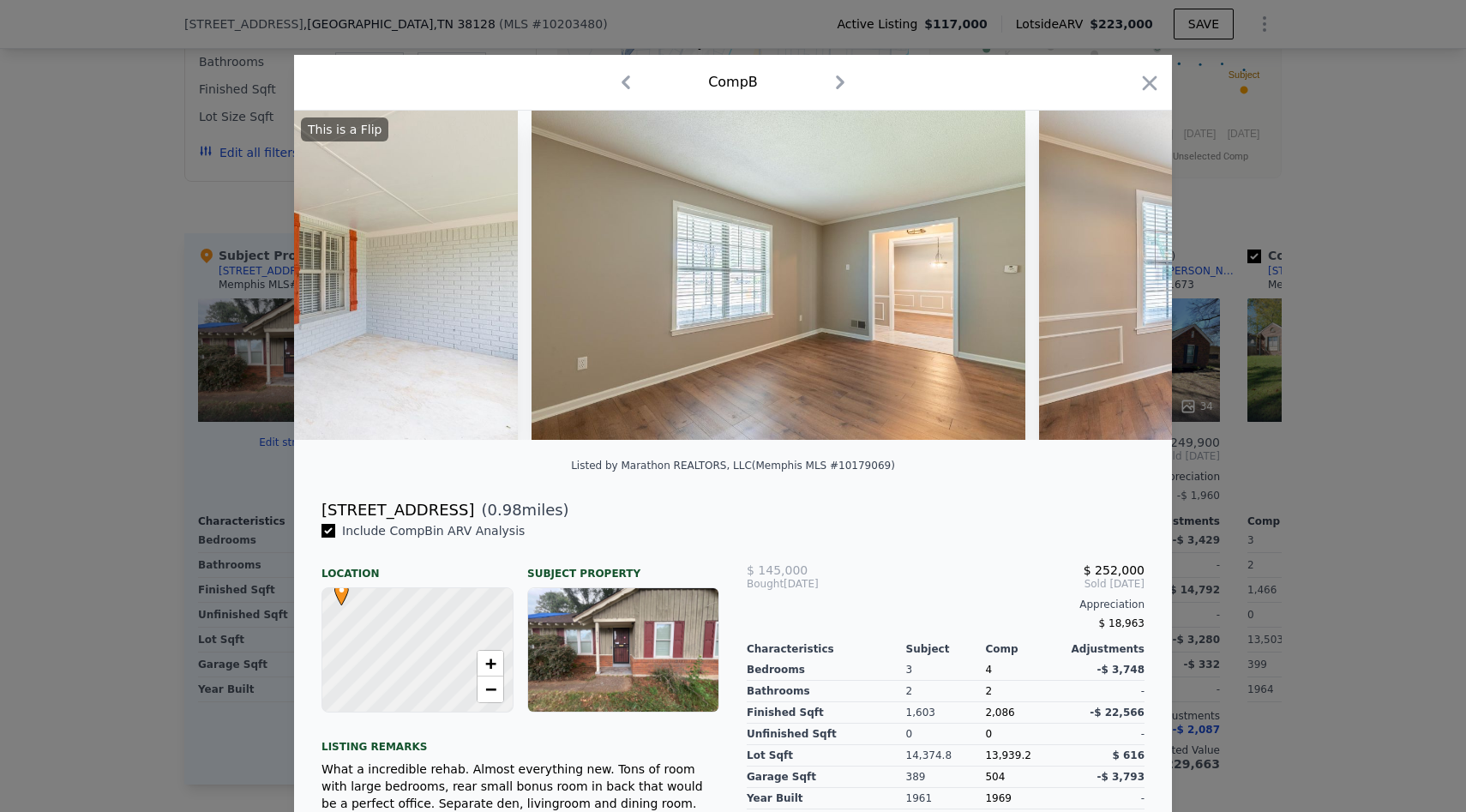
scroll to position [0, 1297]
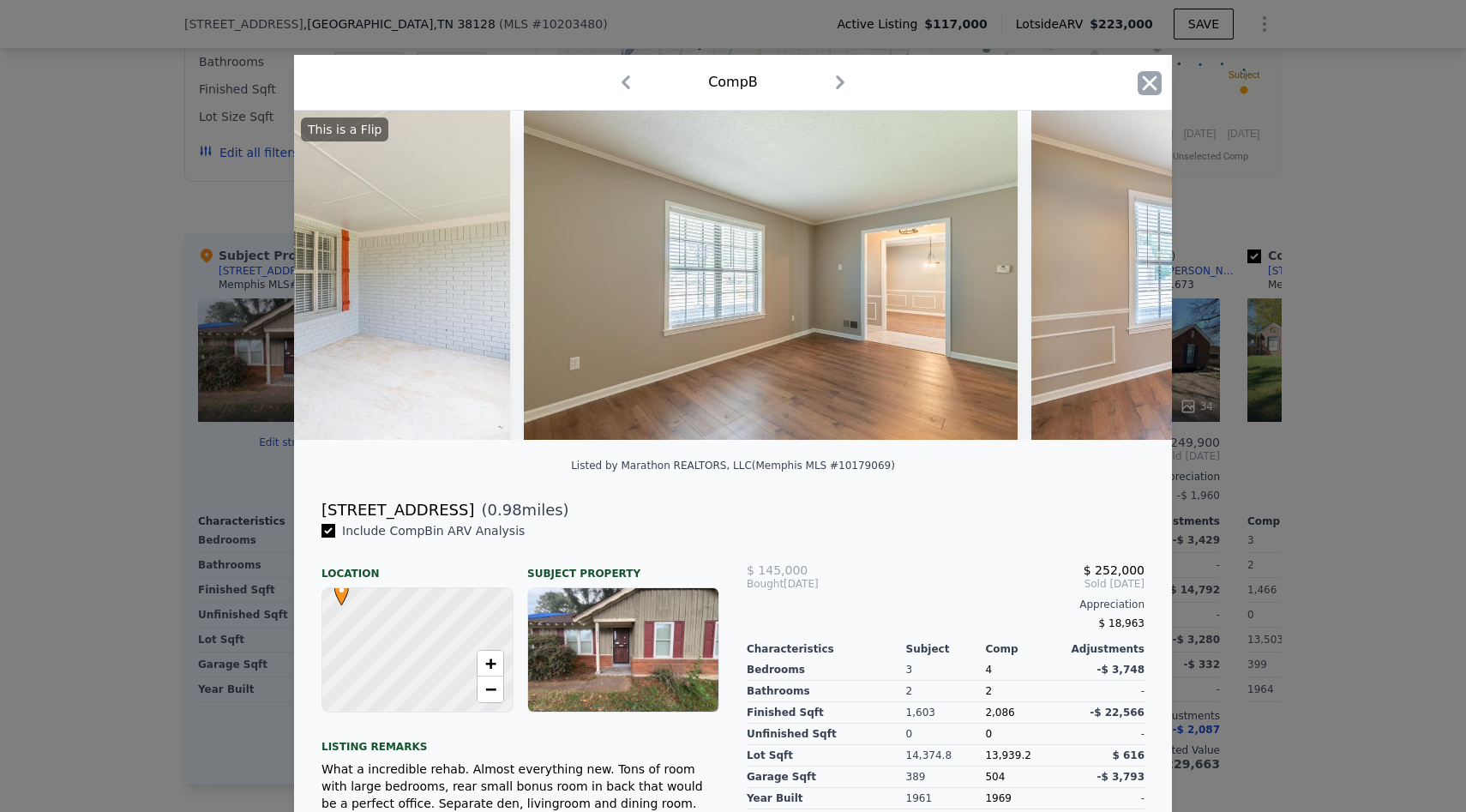
click at [1150, 93] on icon "button" at bounding box center [1149, 83] width 24 height 24
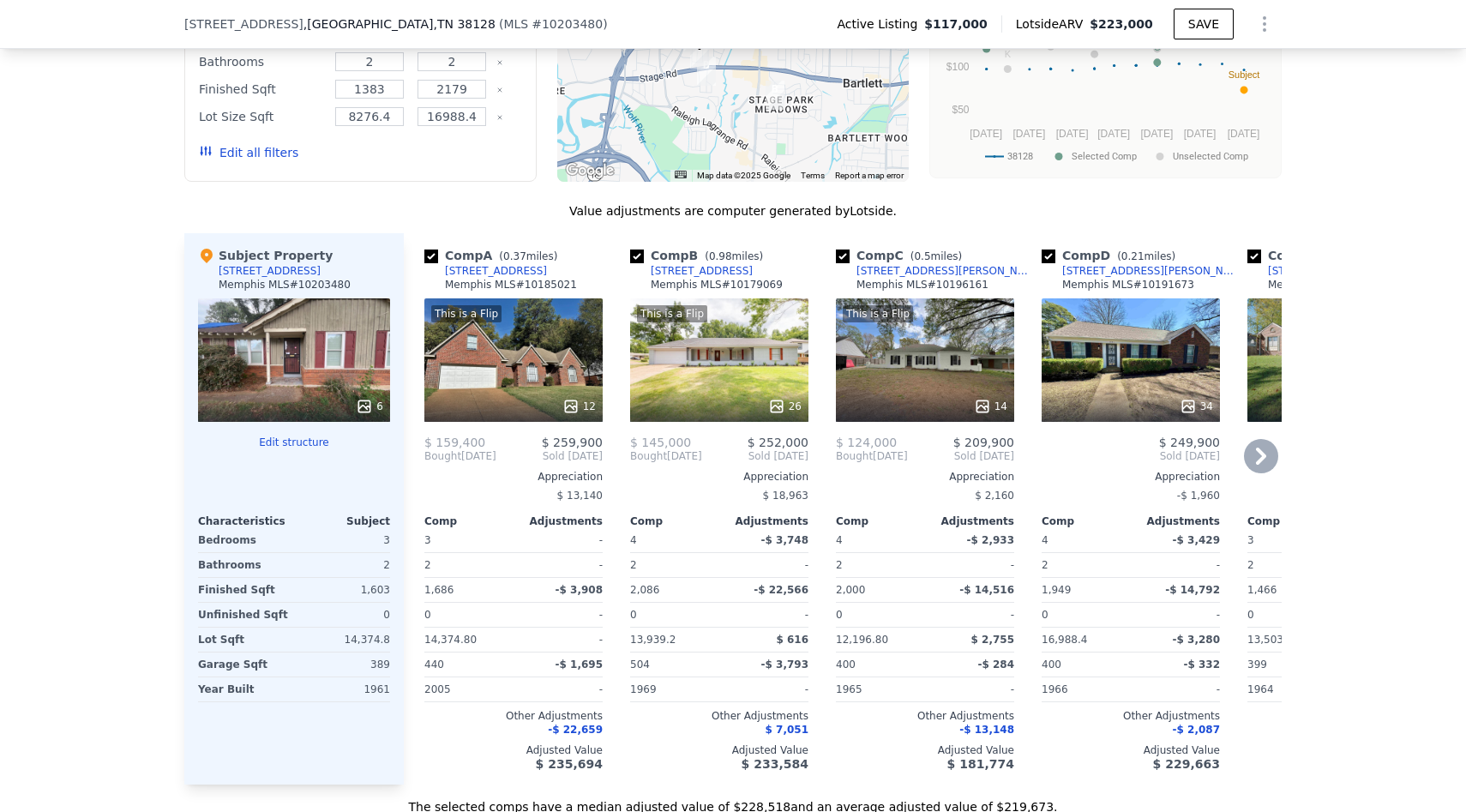
click at [1001, 403] on div "14" at bounding box center [991, 406] width 33 height 17
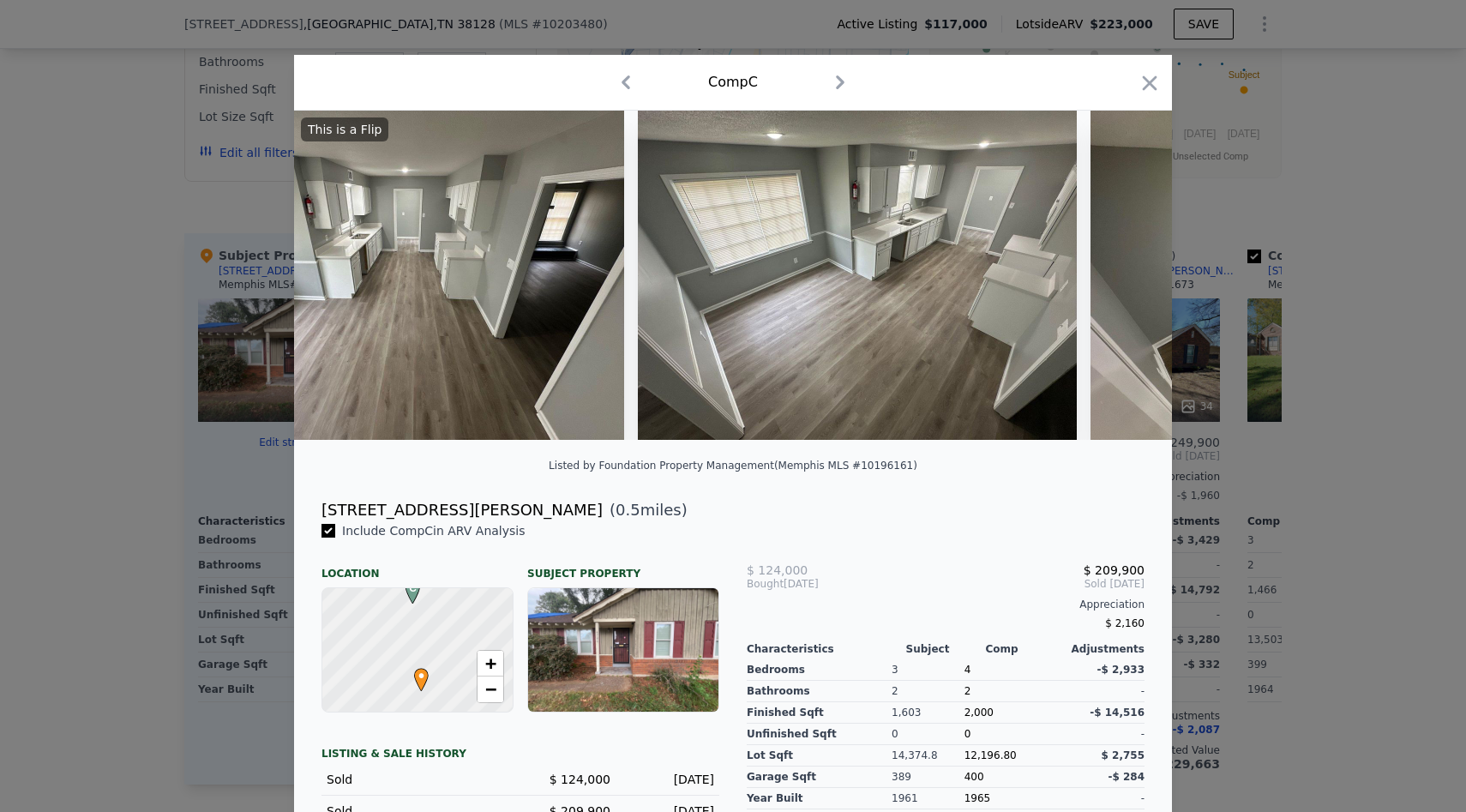
scroll to position [0, 1248]
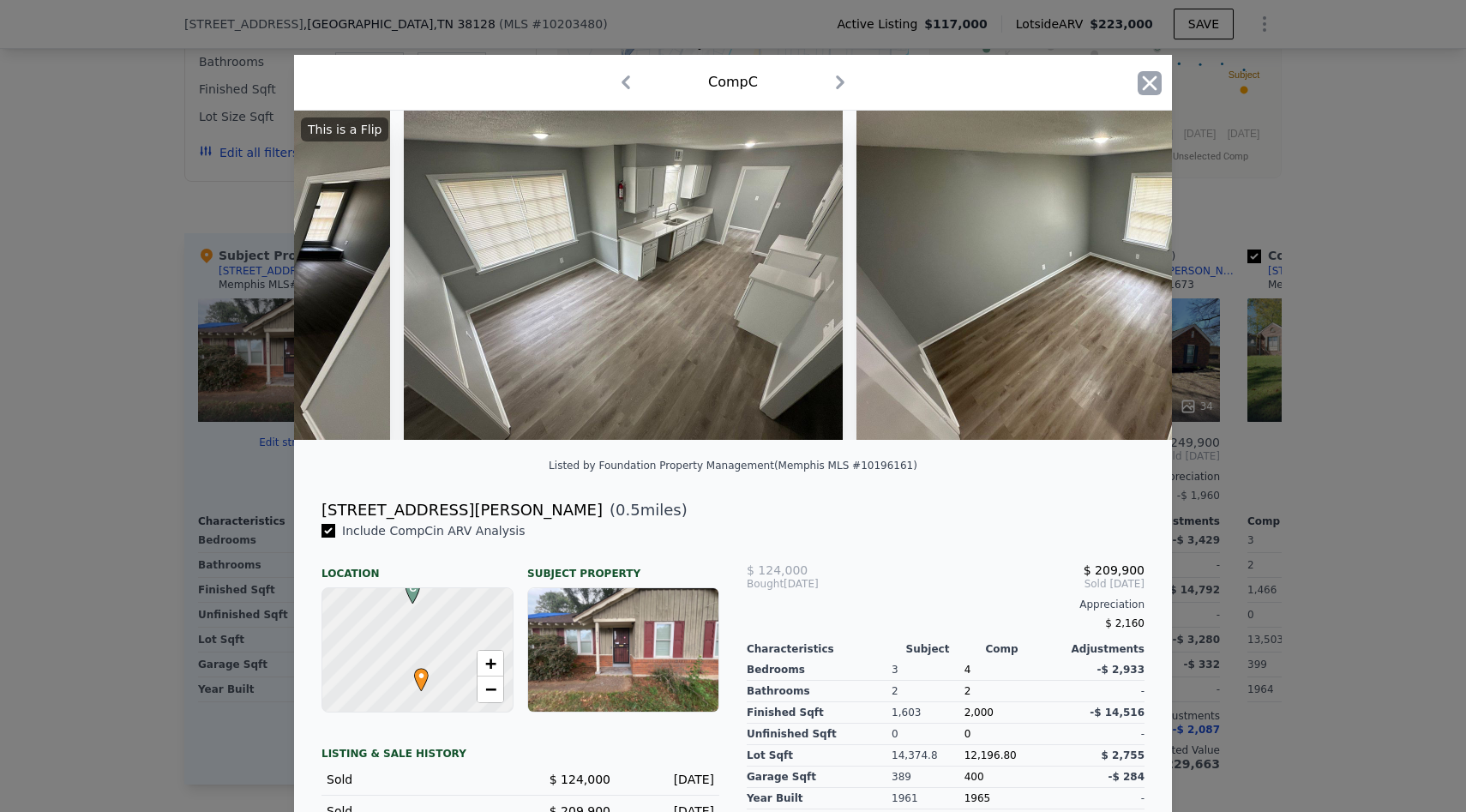
click at [1153, 80] on icon "button" at bounding box center [1150, 82] width 14 height 14
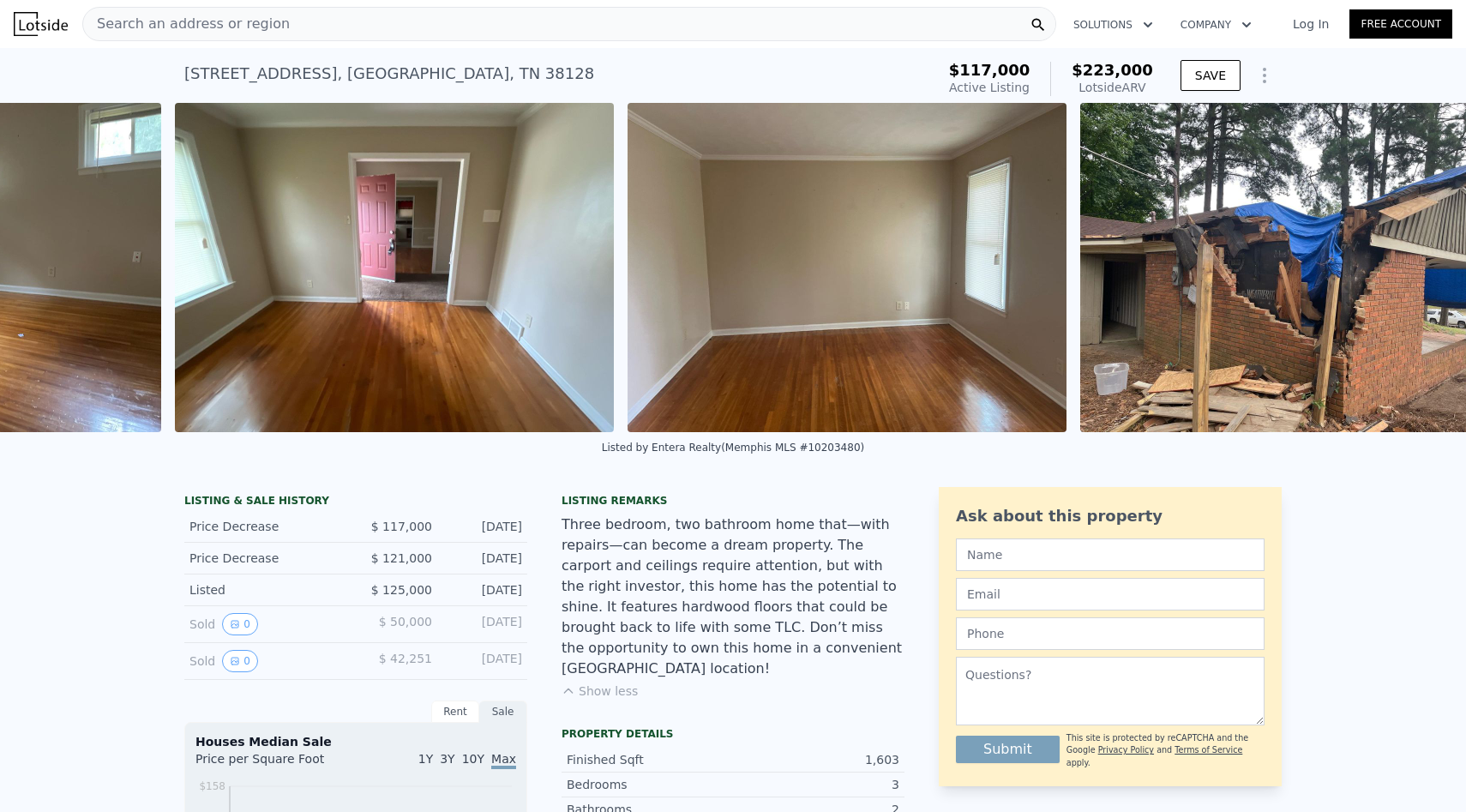
scroll to position [0, 2035]
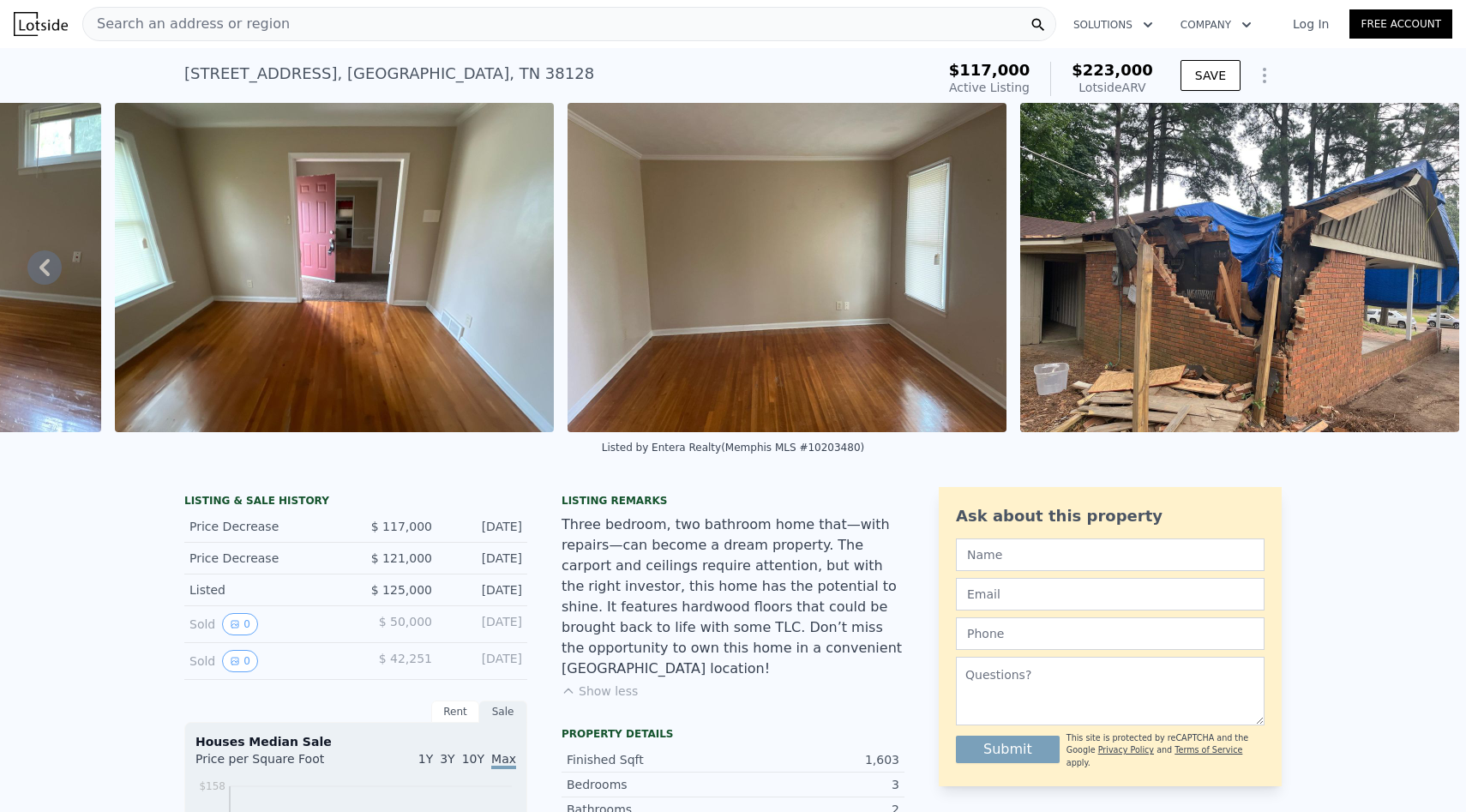
click at [613, 27] on div "Search an address or region" at bounding box center [569, 24] width 974 height 34
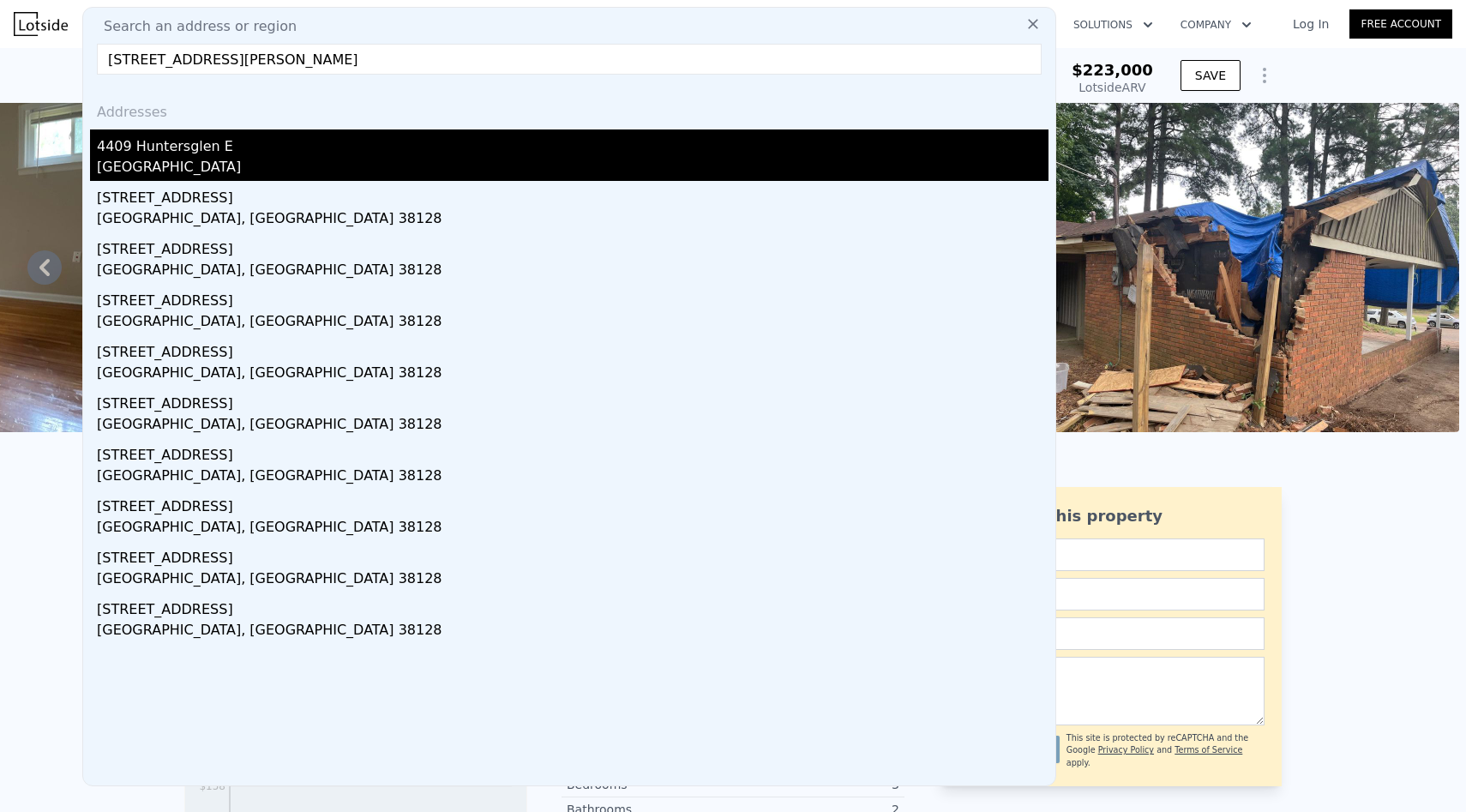
type input "[STREET_ADDRESS][PERSON_NAME]"
click at [551, 142] on div "4409 Huntersglen E" at bounding box center [573, 143] width 952 height 28
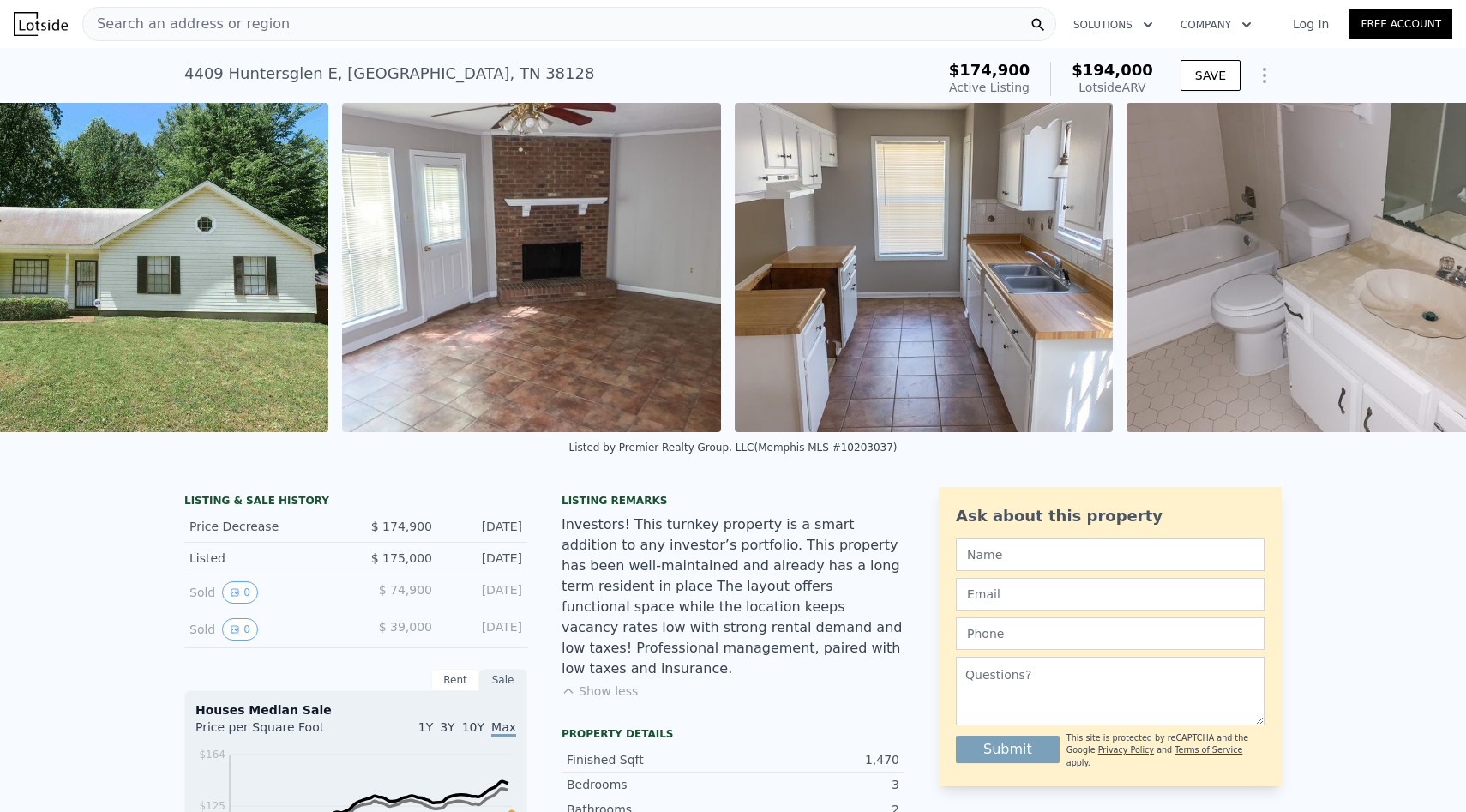
scroll to position [0, 949]
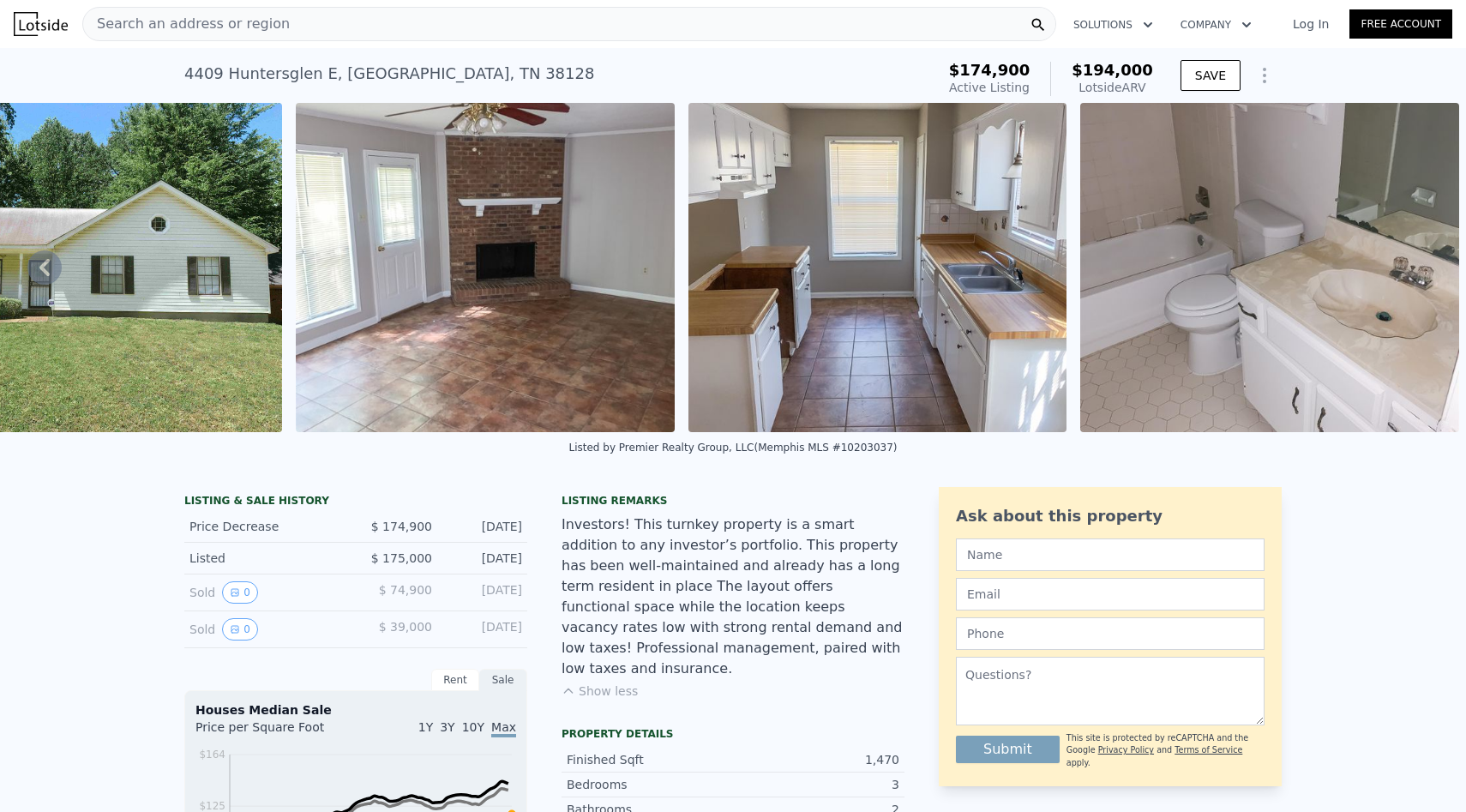
click at [418, 17] on div "Search an address or region" at bounding box center [569, 24] width 974 height 34
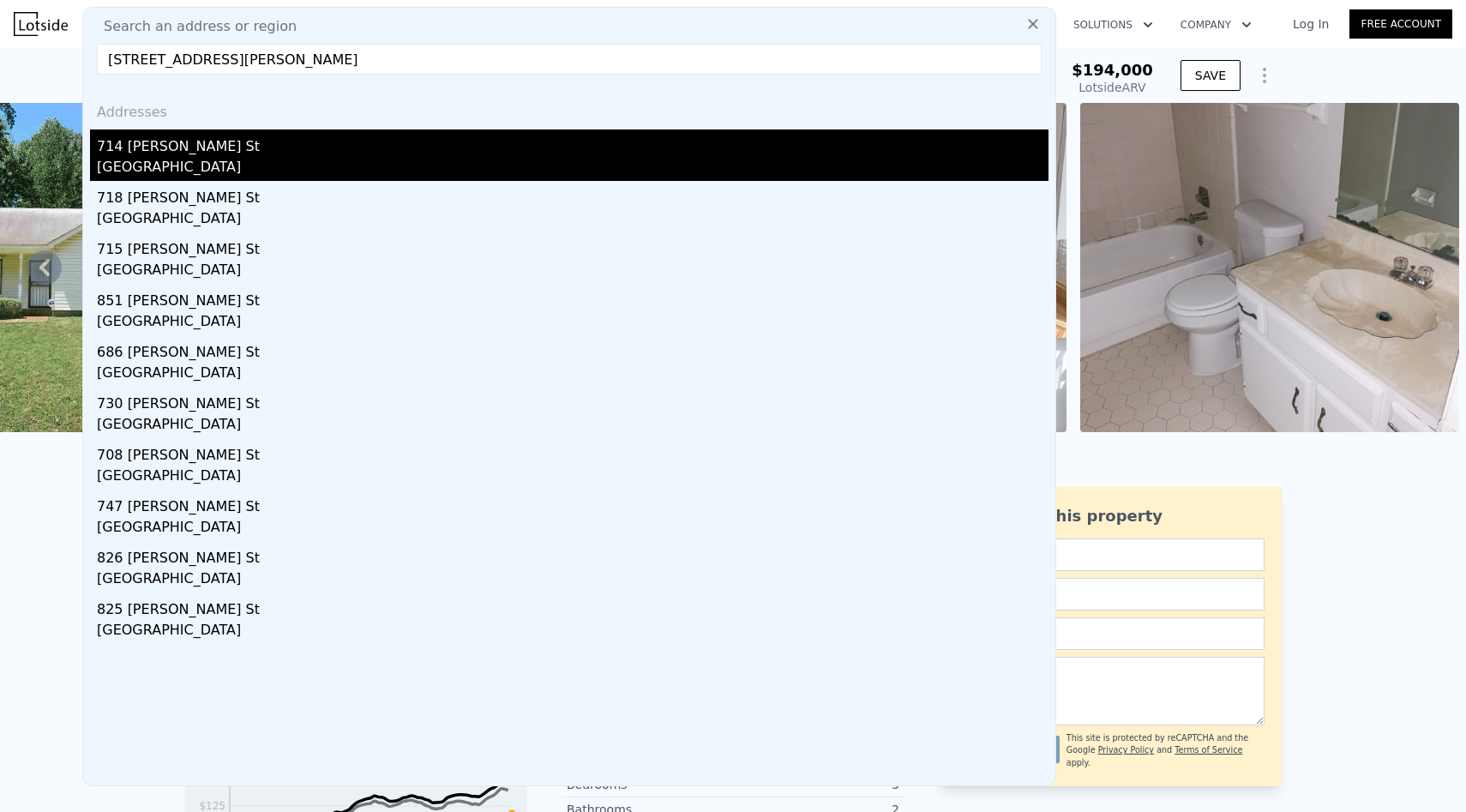
type input "[STREET_ADDRESS][PERSON_NAME]"
click at [334, 152] on div "714 [PERSON_NAME] St" at bounding box center [573, 143] width 952 height 28
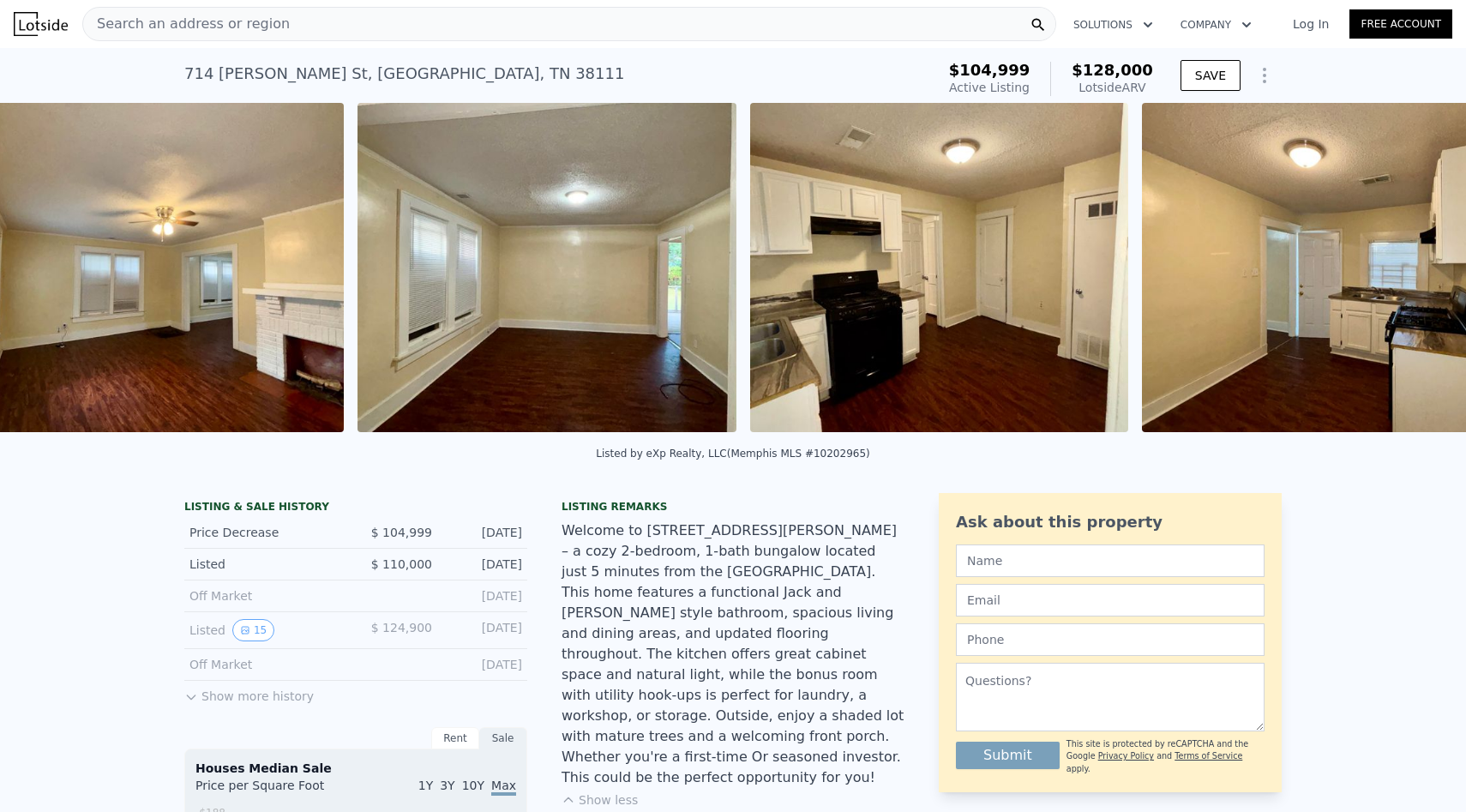
scroll to position [0, 1569]
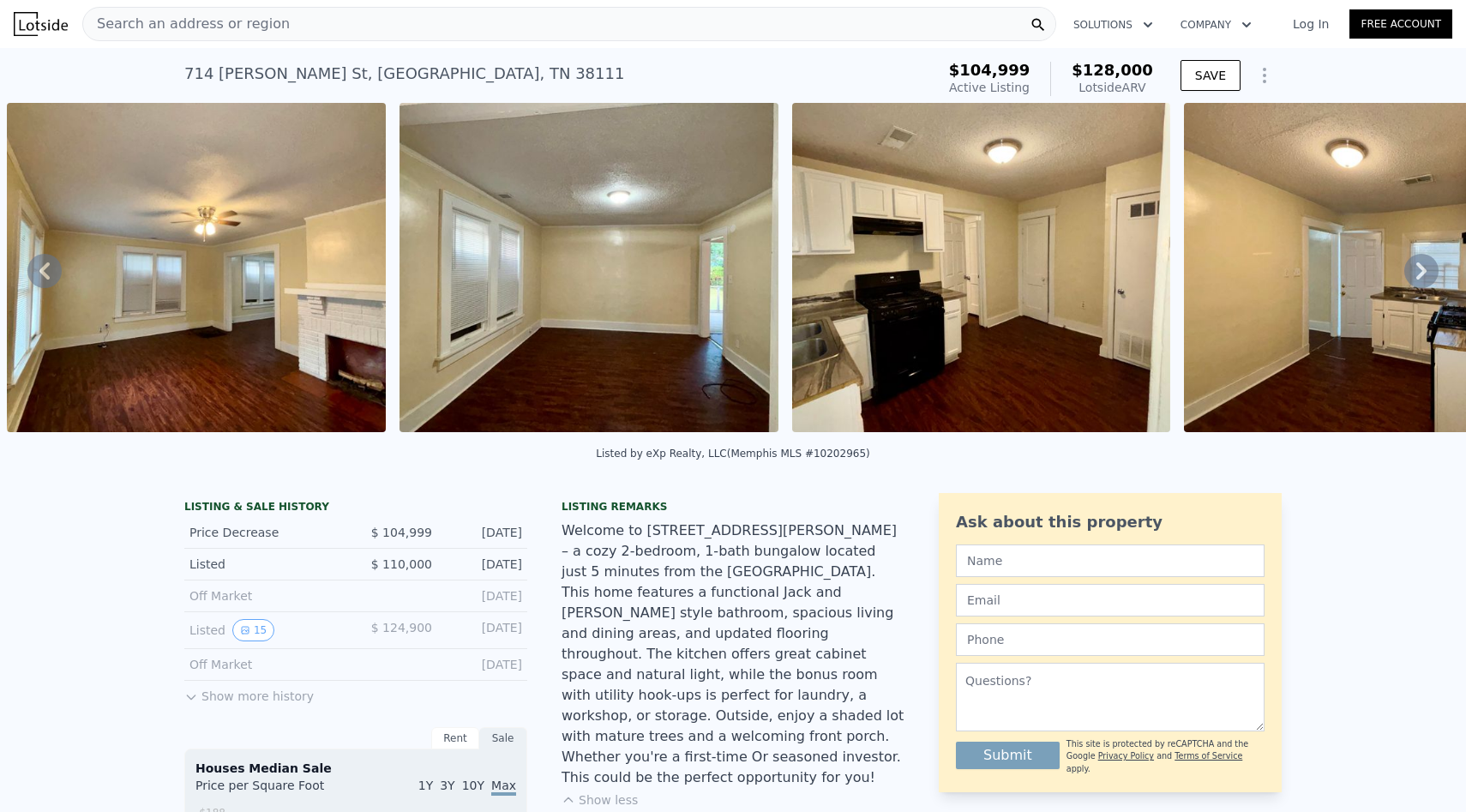
click at [760, 7] on div "Search an address or region" at bounding box center [569, 24] width 974 height 34
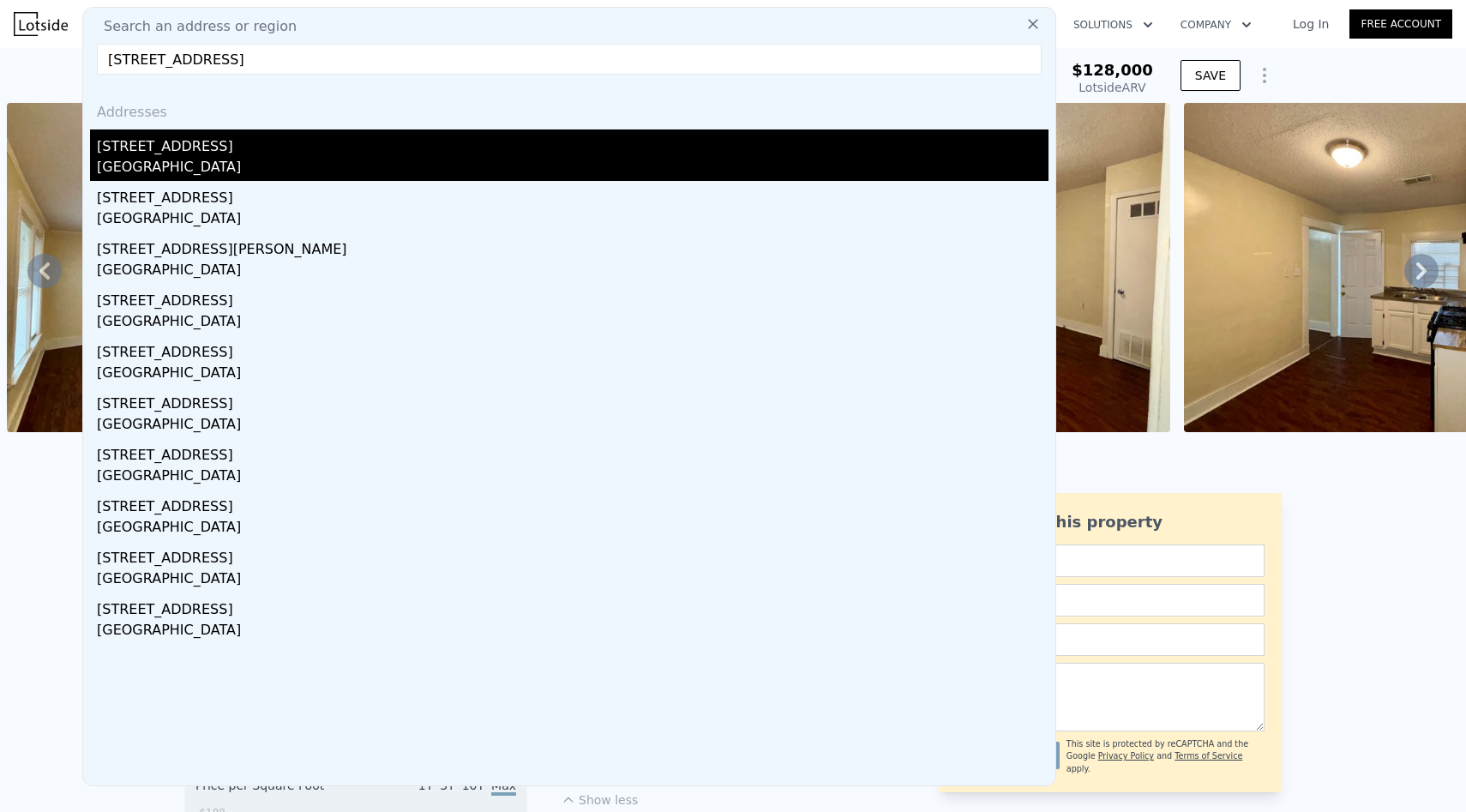
type input "[STREET_ADDRESS]"
click at [750, 137] on div "[STREET_ADDRESS]" at bounding box center [573, 143] width 952 height 28
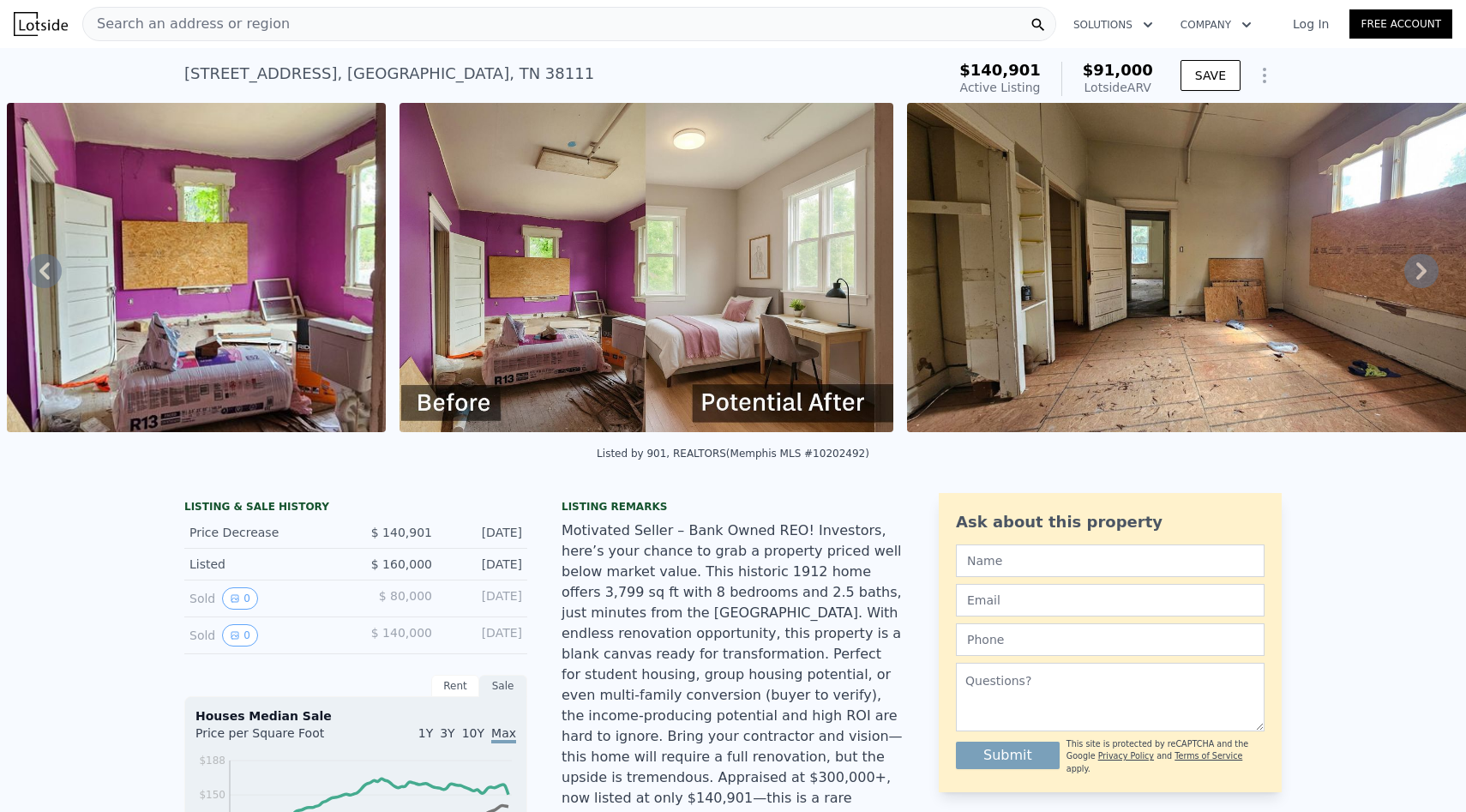
click at [473, 24] on div "Search an address or region" at bounding box center [569, 24] width 974 height 34
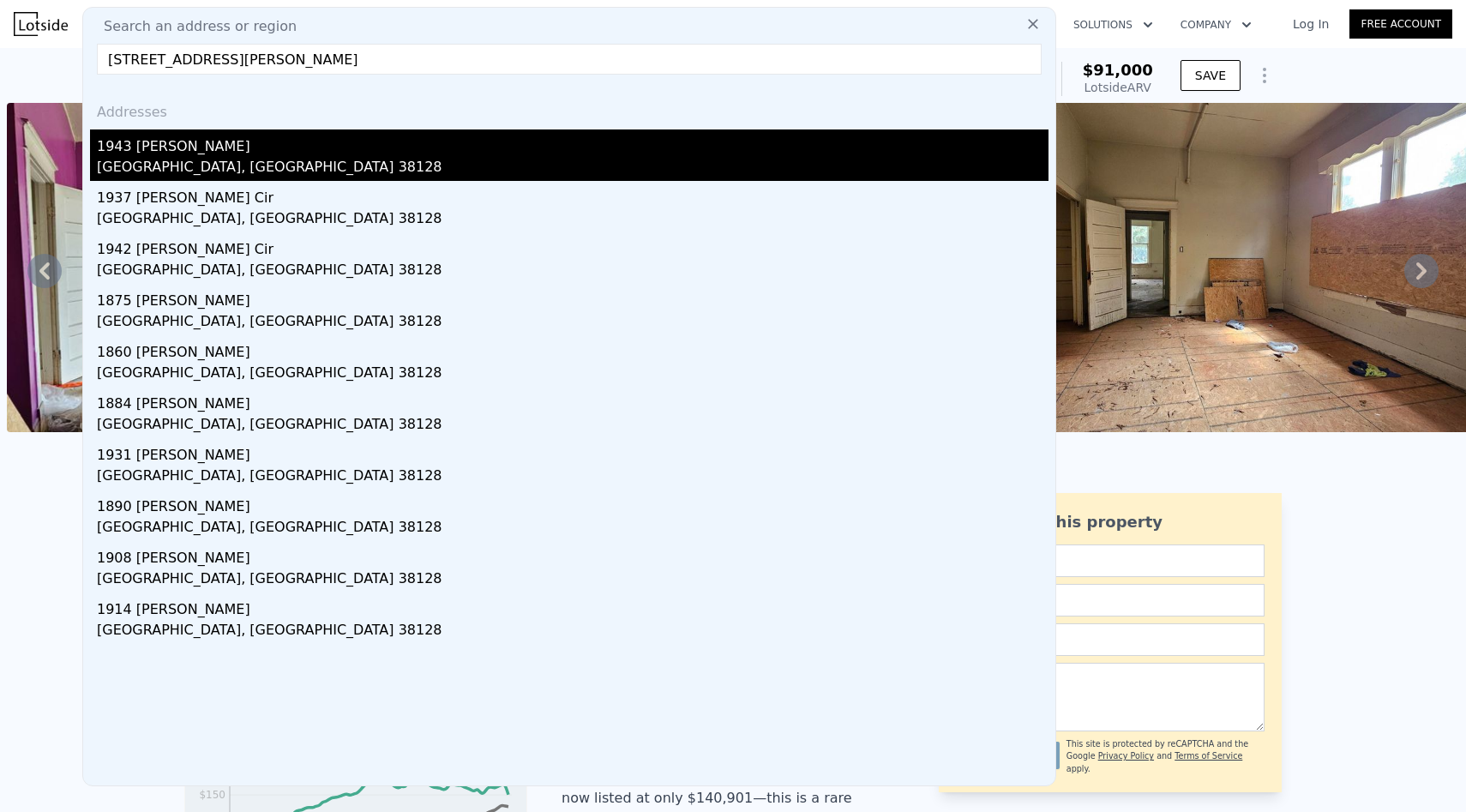
type input "[STREET_ADDRESS][PERSON_NAME]"
click at [395, 139] on div "1943 [PERSON_NAME]" at bounding box center [573, 143] width 952 height 28
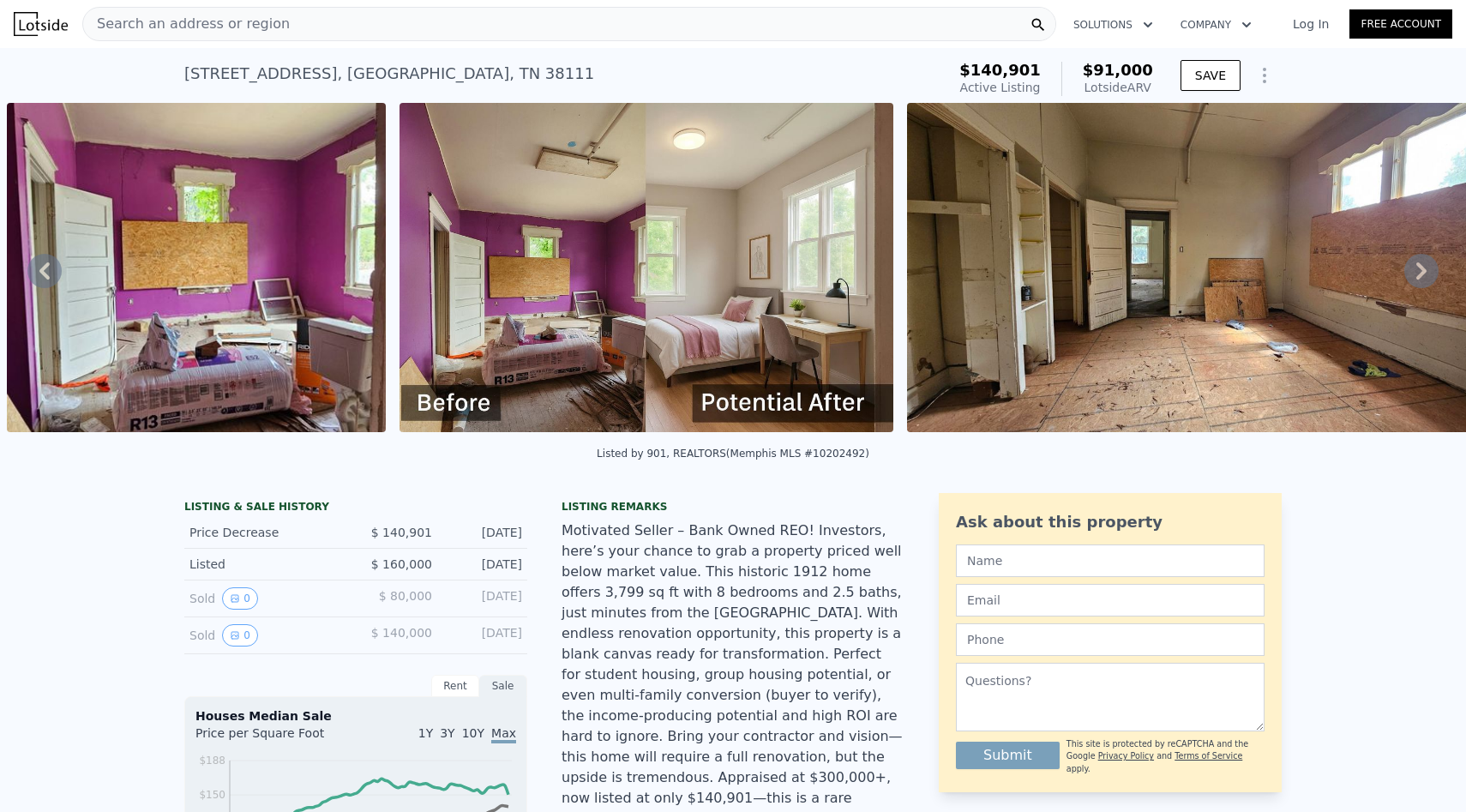
scroll to position [0, 785]
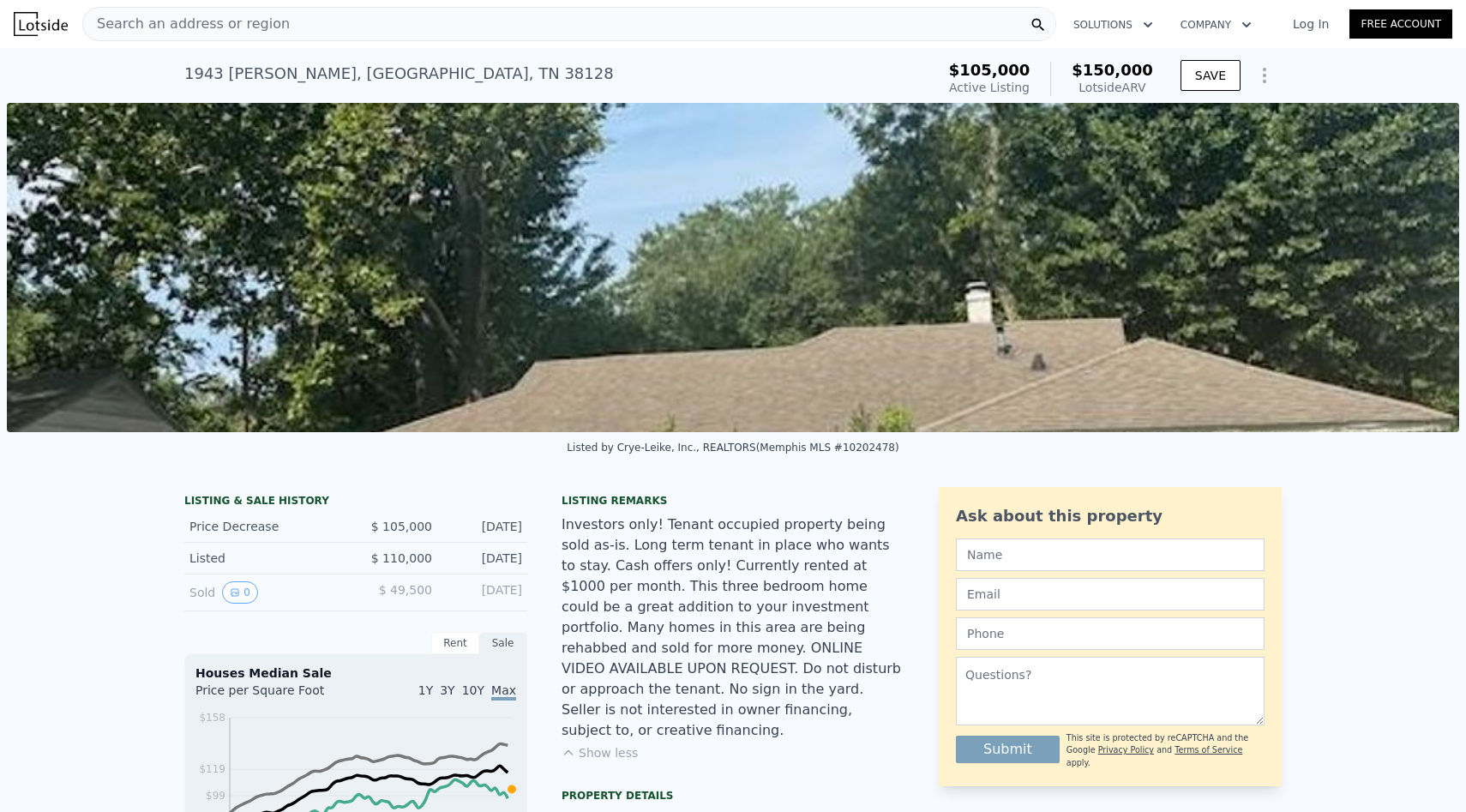
click at [664, 38] on div "Search an address or region" at bounding box center [569, 24] width 974 height 34
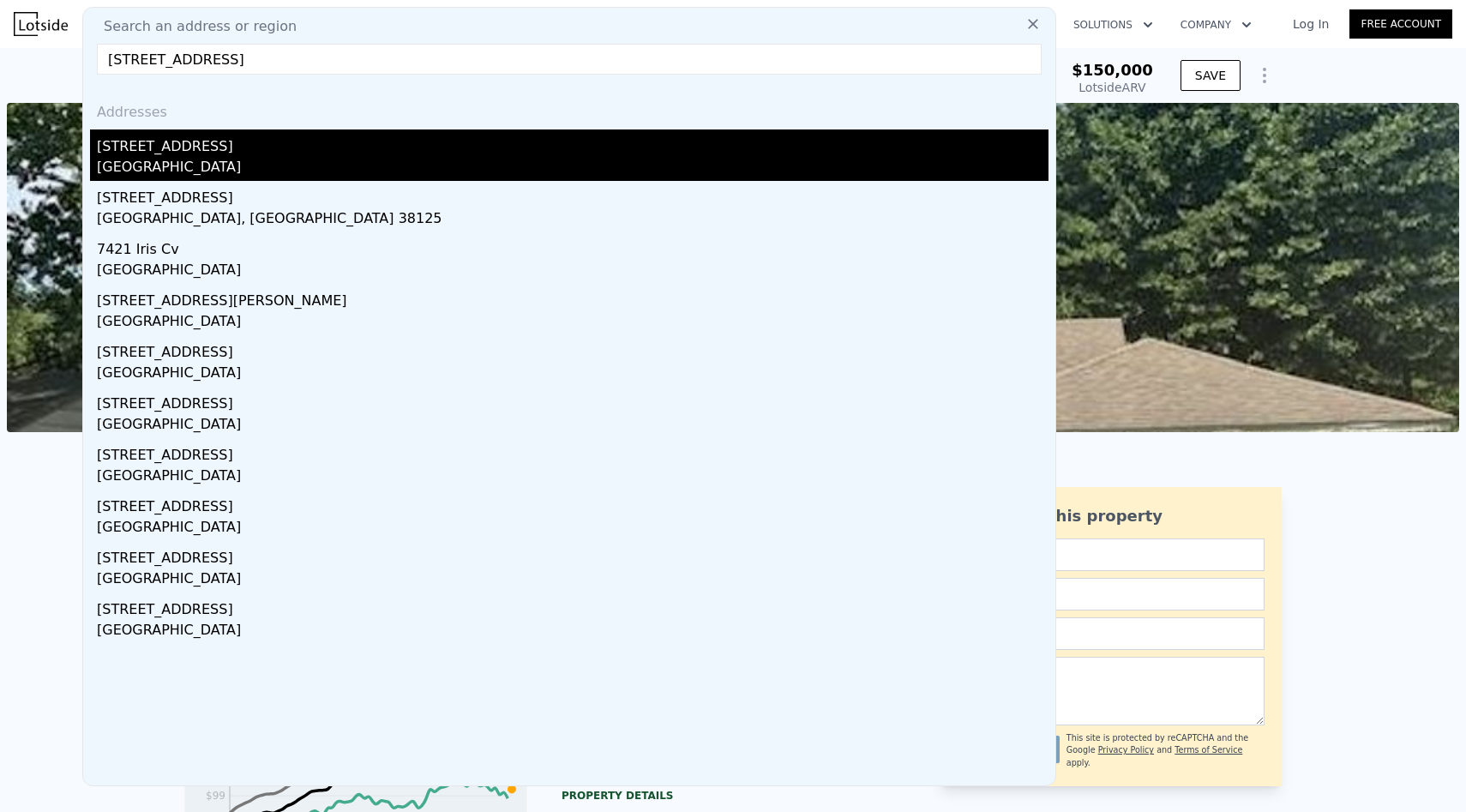
type input "[STREET_ADDRESS]"
click at [435, 154] on div "[STREET_ADDRESS]" at bounding box center [573, 143] width 952 height 28
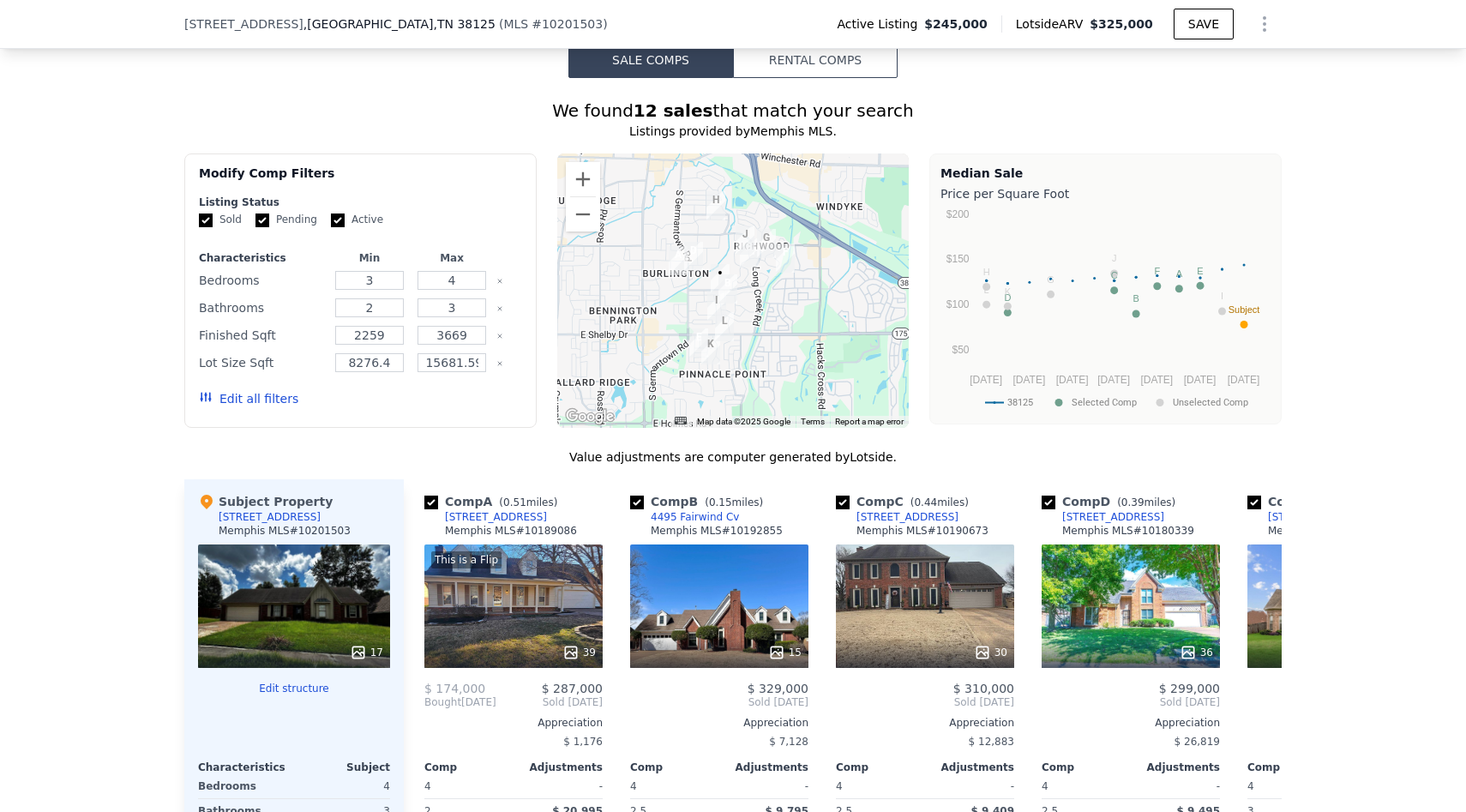
scroll to position [1558, 0]
click at [576, 646] on icon at bounding box center [571, 652] width 11 height 11
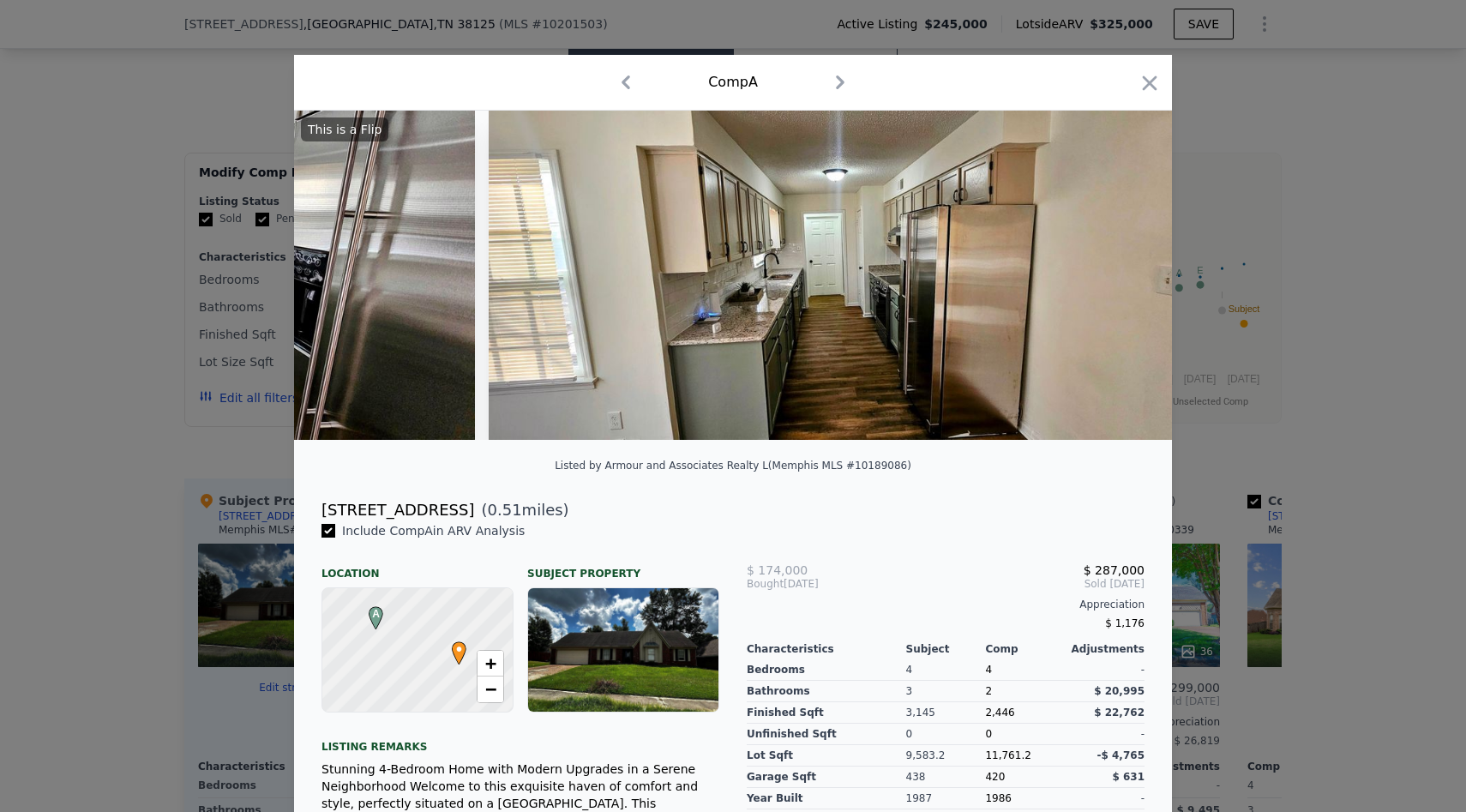
scroll to position [0, 1146]
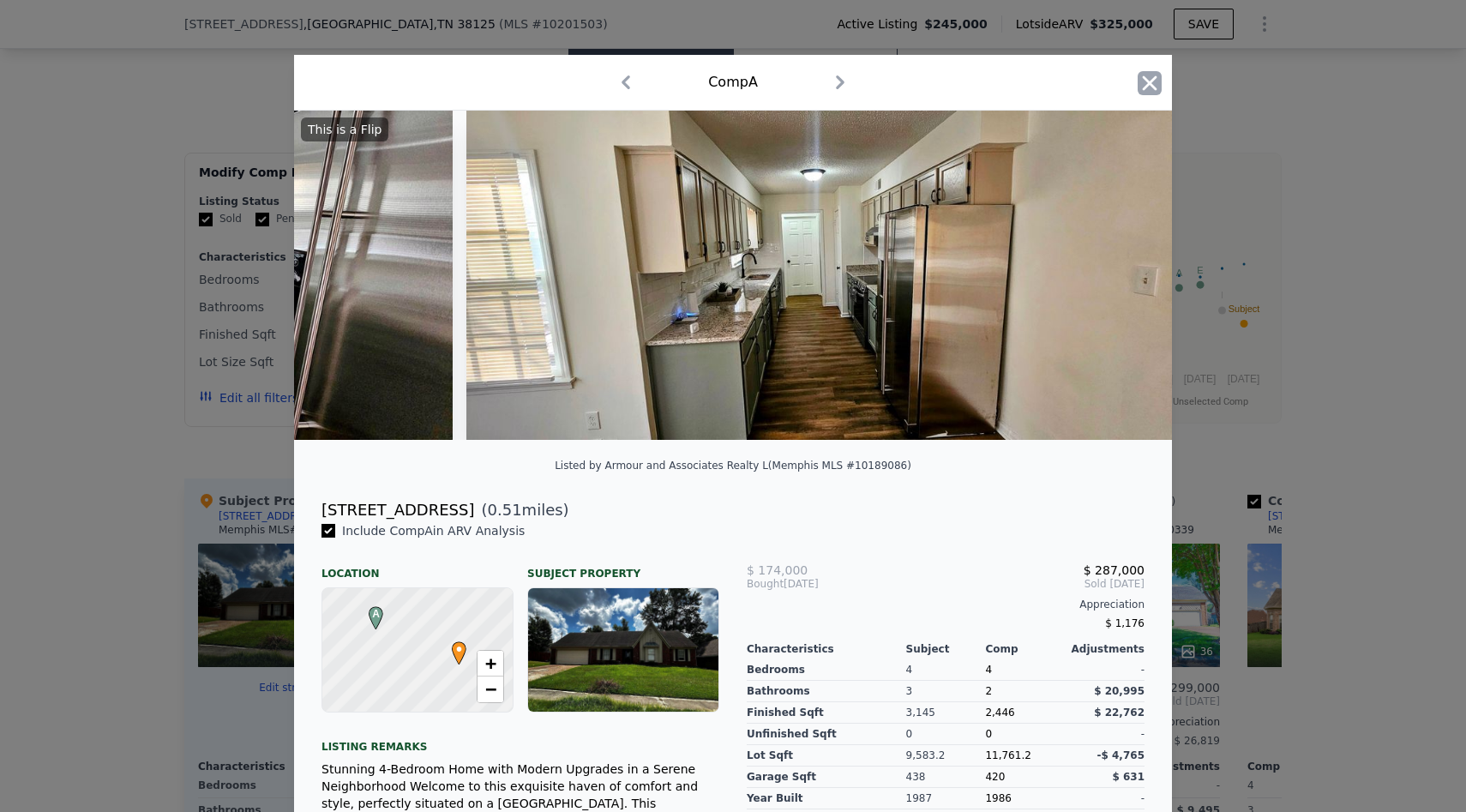
click at [1155, 74] on icon "button" at bounding box center [1149, 83] width 24 height 24
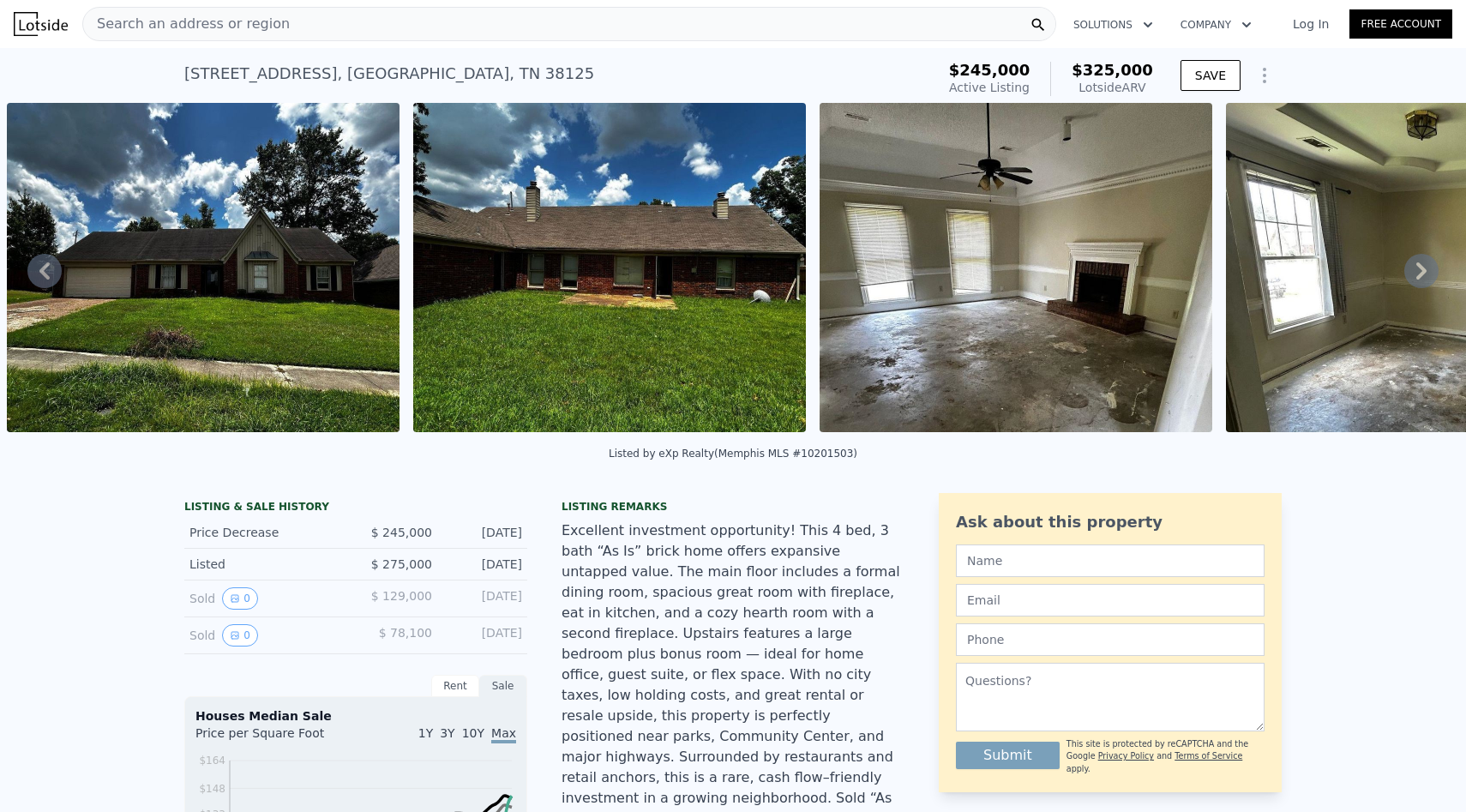
click at [366, 35] on div "Search an address or region" at bounding box center [569, 24] width 974 height 34
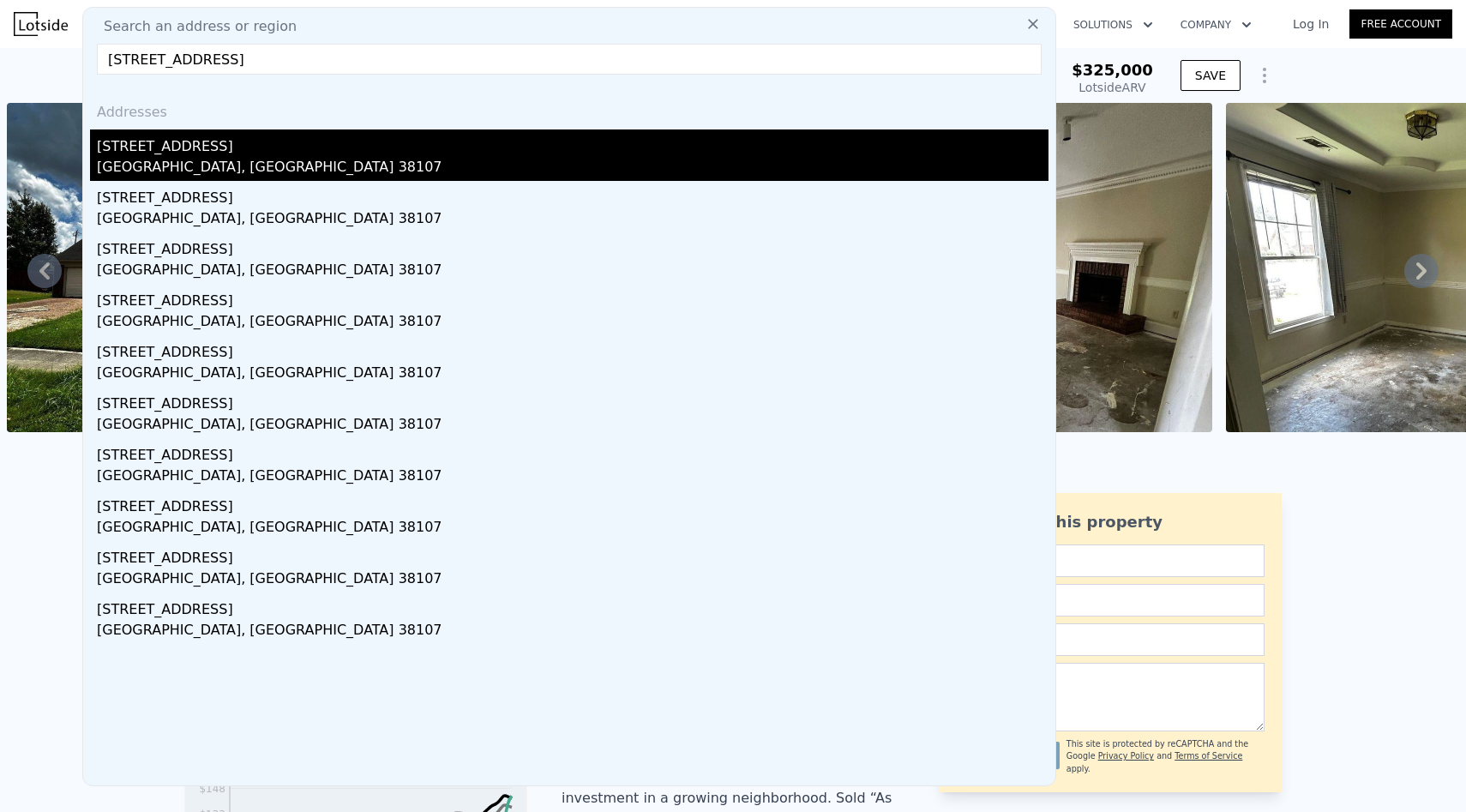
type input "[STREET_ADDRESS]"
click at [233, 162] on div "[GEOGRAPHIC_DATA], [GEOGRAPHIC_DATA] 38107" at bounding box center [573, 168] width 952 height 24
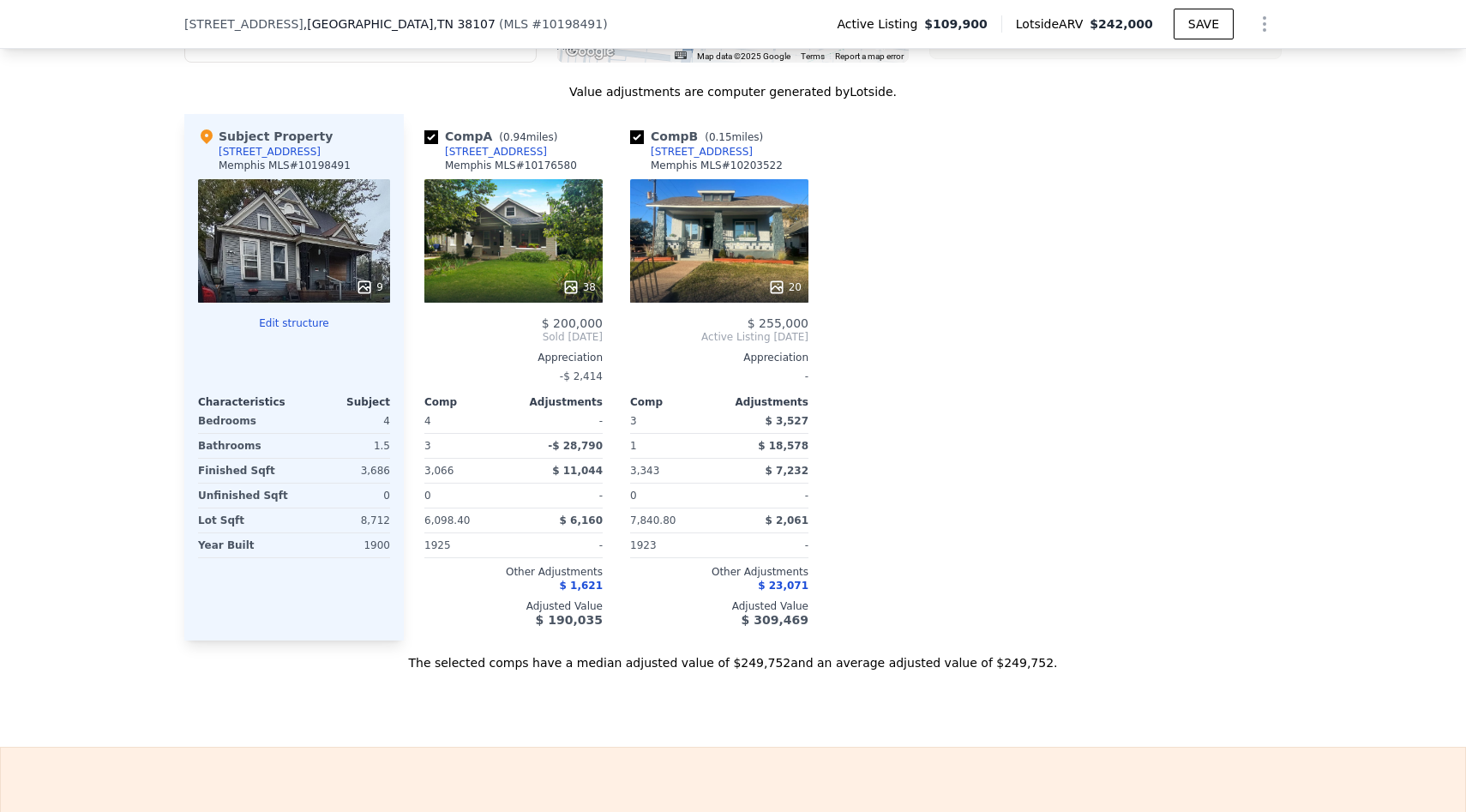
scroll to position [1775, 0]
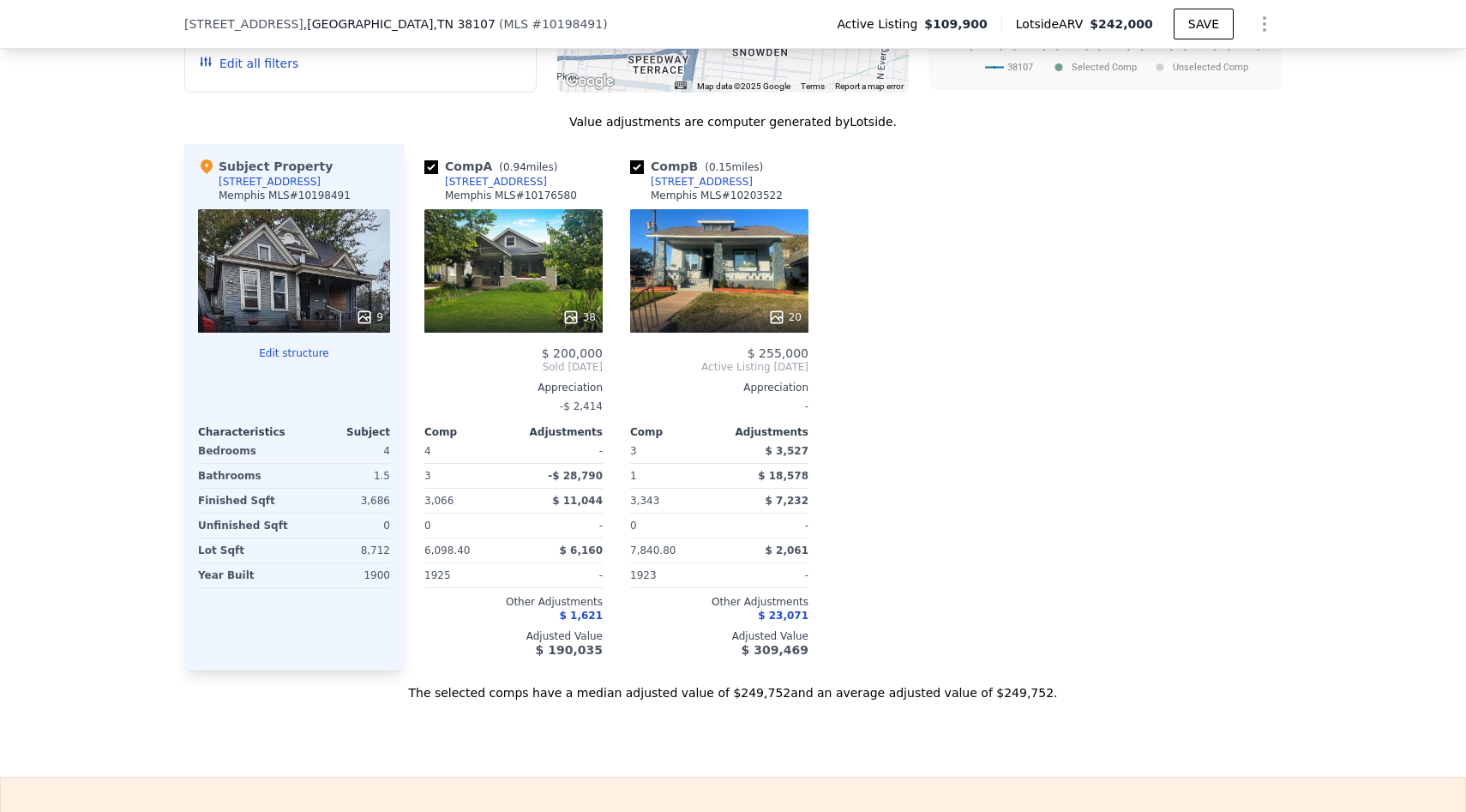
click at [782, 319] on icon at bounding box center [777, 317] width 11 height 11
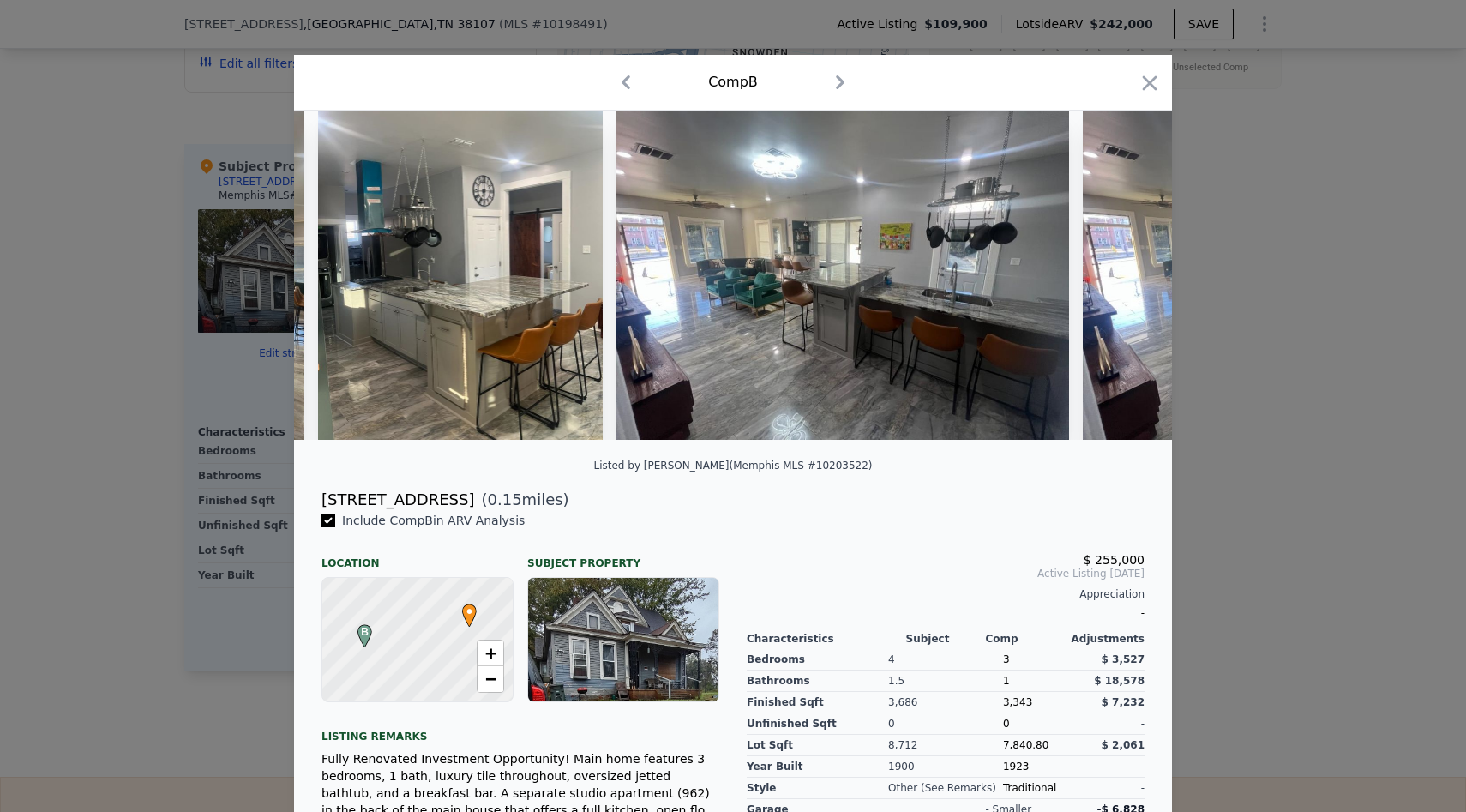
scroll to position [0, 3377]
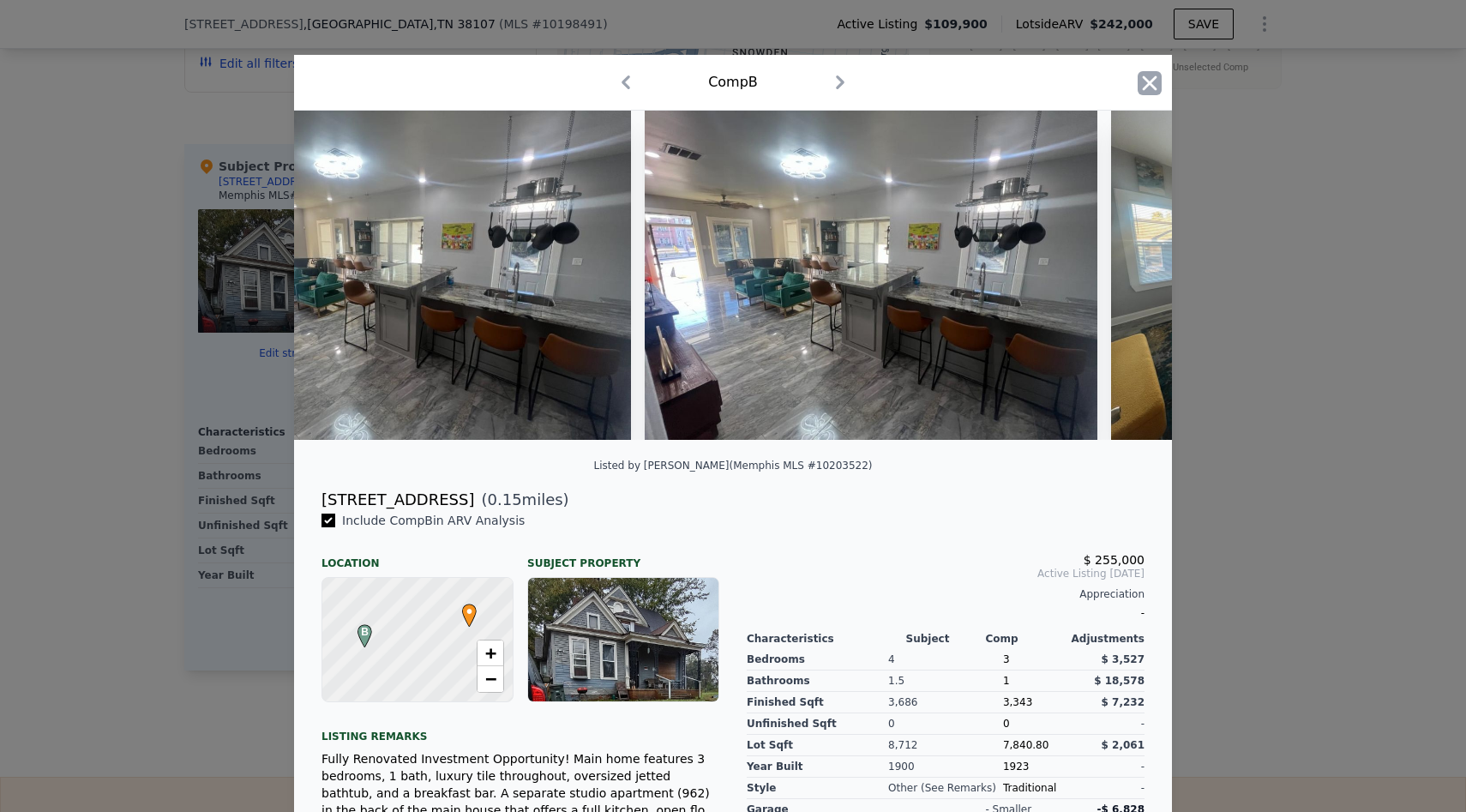
click at [1153, 79] on icon "button" at bounding box center [1150, 82] width 14 height 14
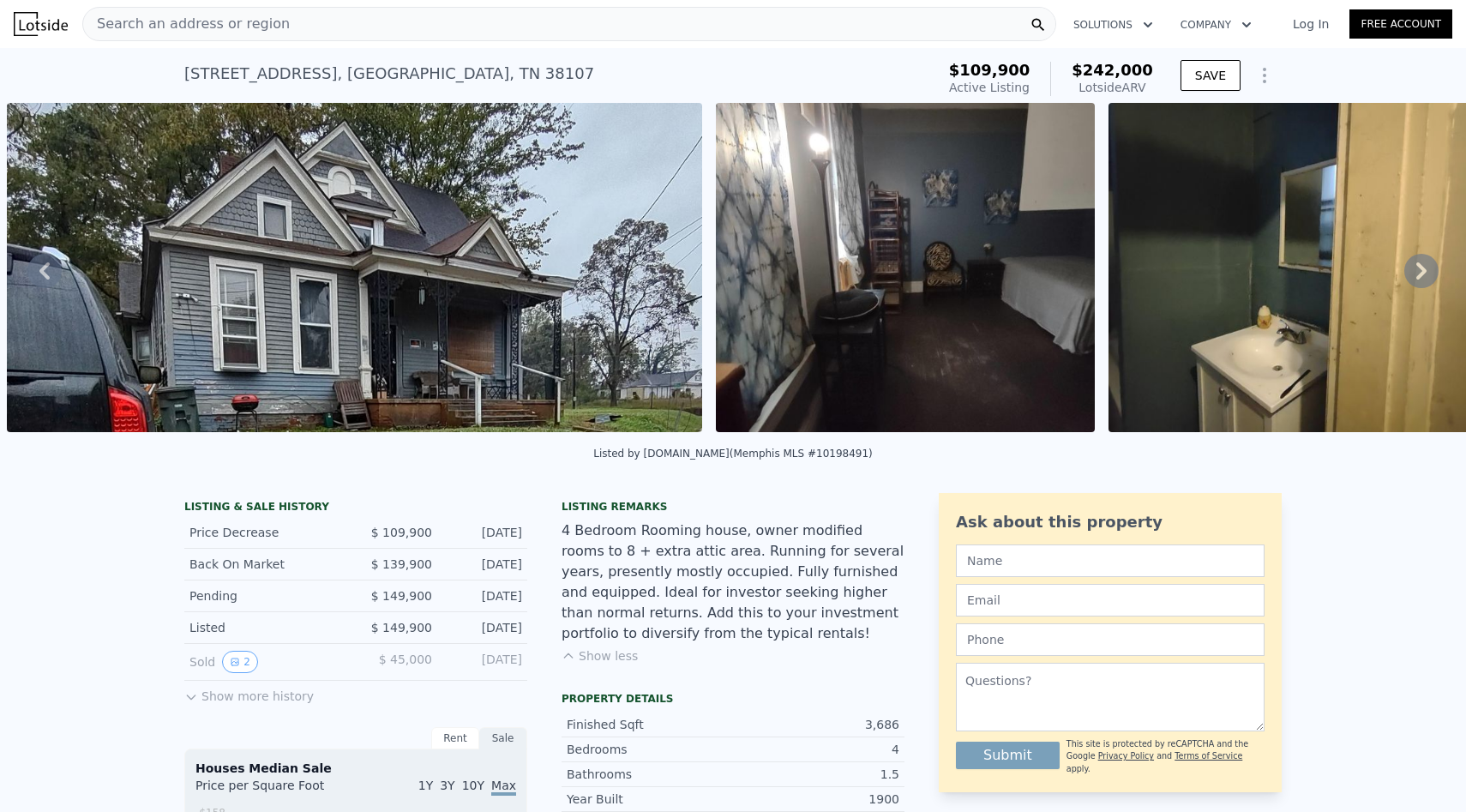
click at [480, 16] on div "Search an address or region" at bounding box center [569, 24] width 974 height 34
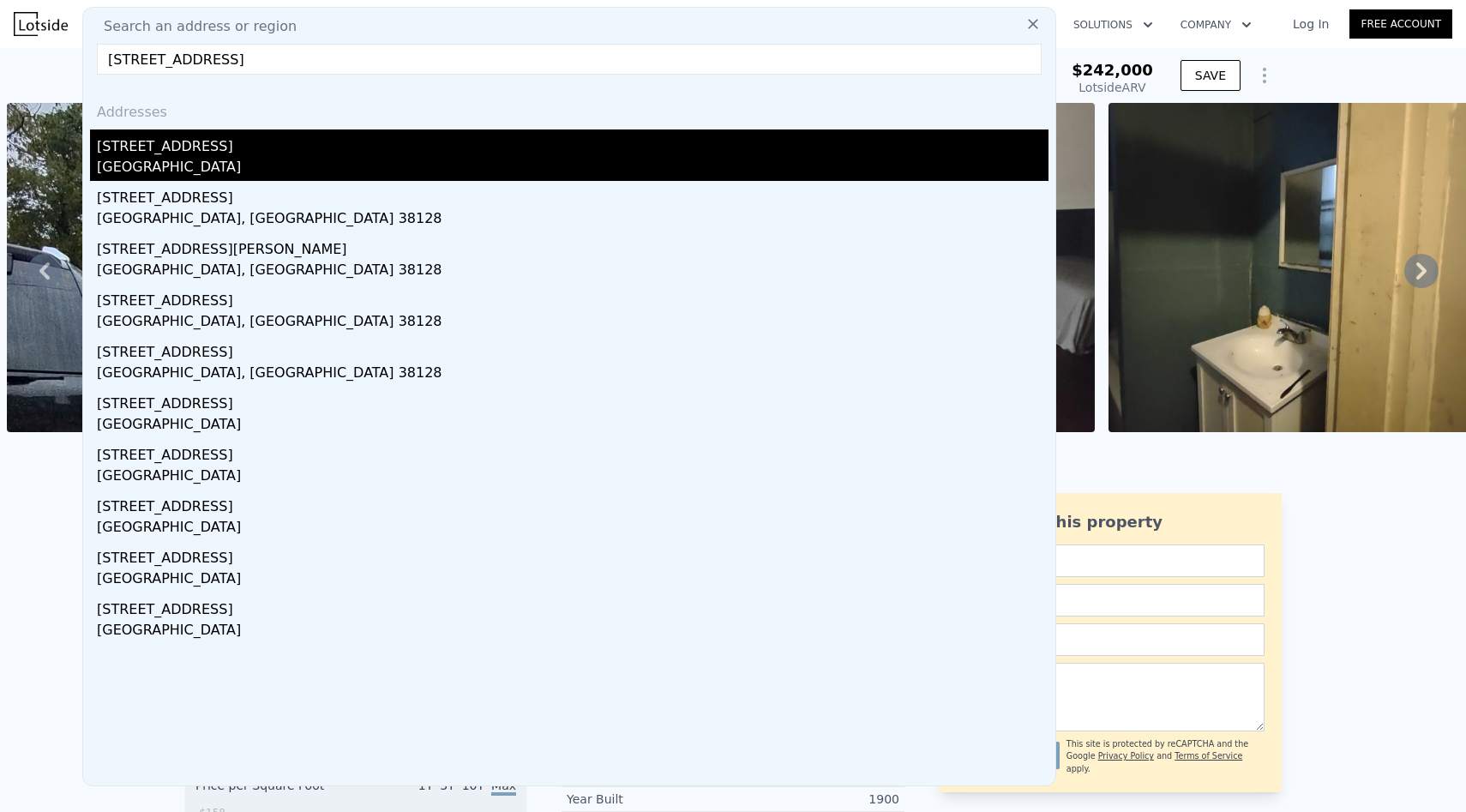
type input "[STREET_ADDRESS]"
click at [281, 131] on div "[STREET_ADDRESS]" at bounding box center [573, 143] width 952 height 28
